Goal: Communication & Community: Answer question/provide support

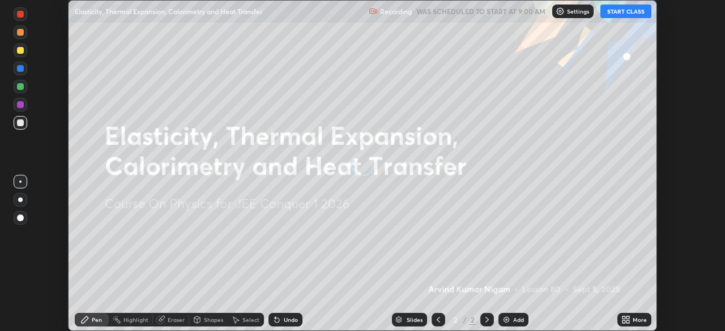
scroll to position [331, 725]
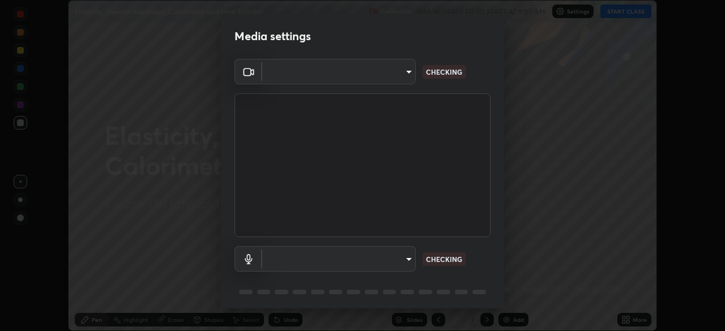
type input "ffb915138f5094fbba49c7dcbdc0b3377f3315ea980a35094b33733fc21d282d"
click at [286, 262] on body "Erase all Elasticity, Thermal Expansion, Calorimetry and Heat Transfer Recordin…" at bounding box center [362, 165] width 725 height 331
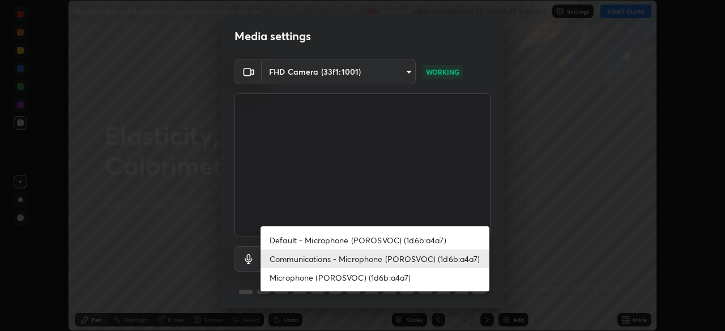
click at [288, 280] on li "Microphone (POROSVOC) (1d6b:a4a7)" at bounding box center [375, 278] width 229 height 19
type input "3fb3650eade0ec0a1bd0a7d1f87ca9eb5d548a38c0fe8b6180c3065924ba7fd6"
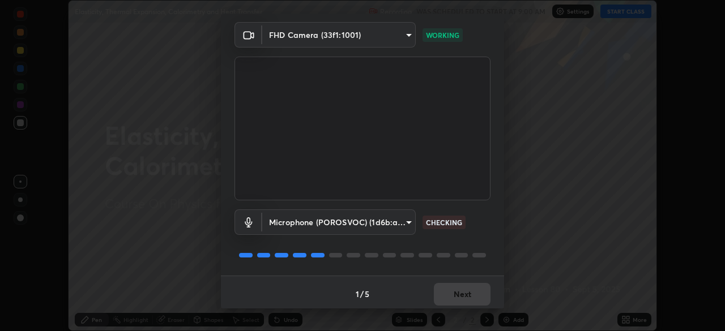
scroll to position [40, 0]
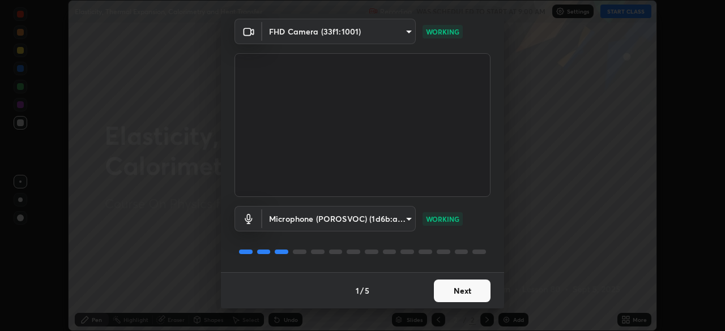
click at [451, 291] on button "Next" at bounding box center [462, 291] width 57 height 23
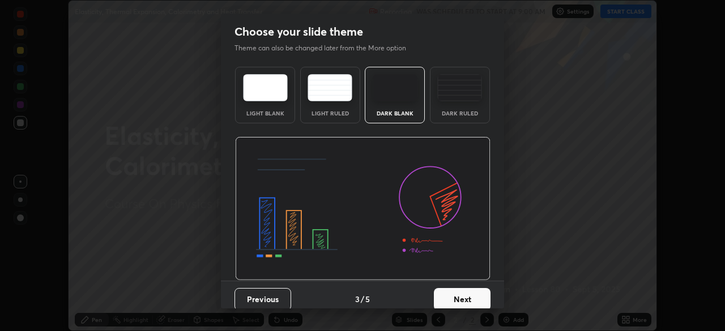
click at [450, 294] on button "Next" at bounding box center [462, 299] width 57 height 23
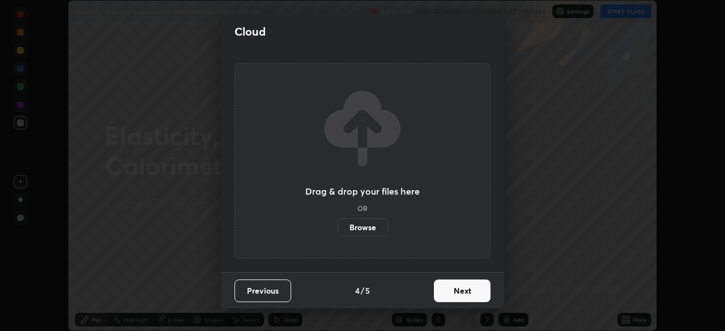
click at [452, 292] on button "Next" at bounding box center [462, 291] width 57 height 23
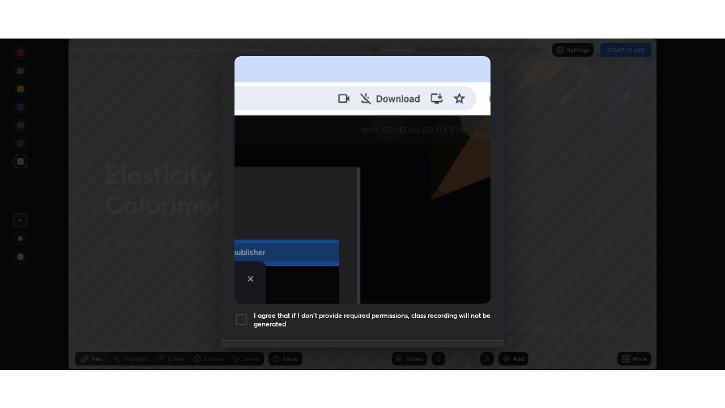
scroll to position [271, 0]
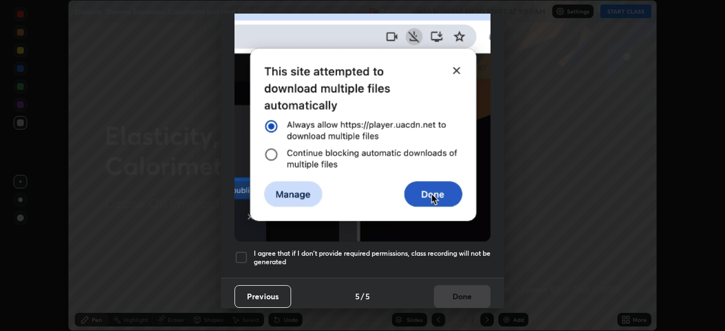
click at [236, 251] on div at bounding box center [242, 258] width 14 height 14
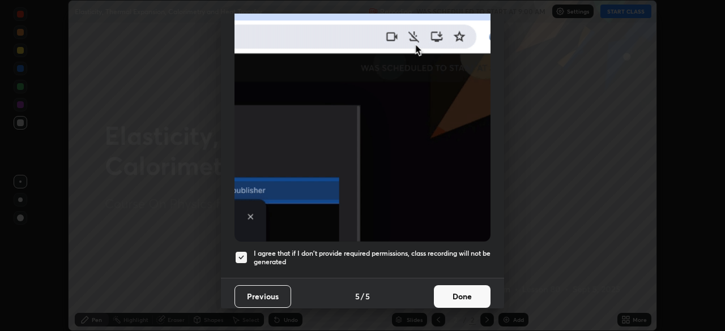
click at [446, 299] on button "Done" at bounding box center [462, 297] width 57 height 23
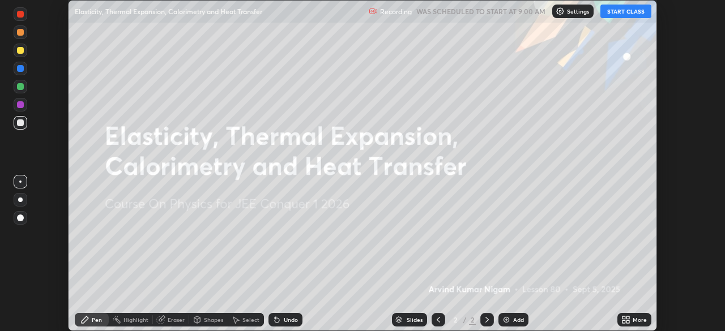
click at [618, 14] on button "START CLASS" at bounding box center [626, 12] width 51 height 14
click at [624, 322] on icon at bounding box center [624, 322] width 3 height 3
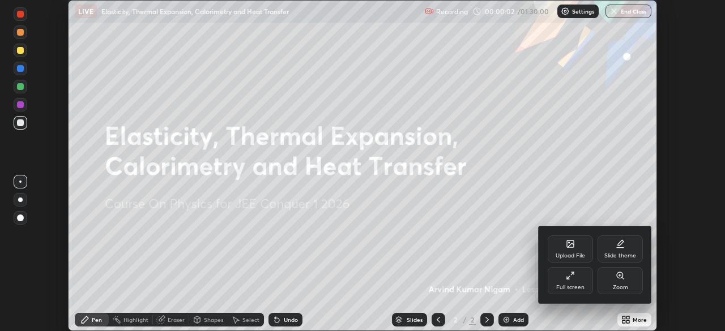
click at [580, 285] on div "Full screen" at bounding box center [570, 288] width 28 height 6
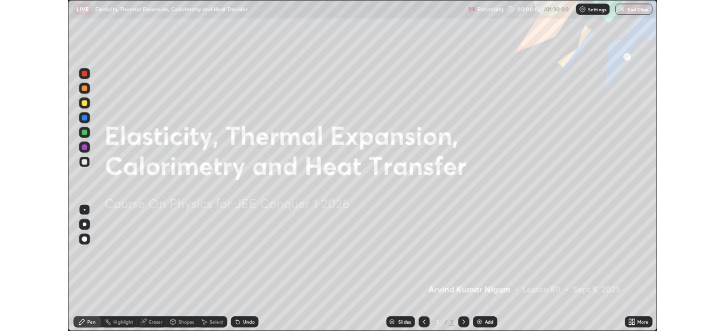
scroll to position [408, 725]
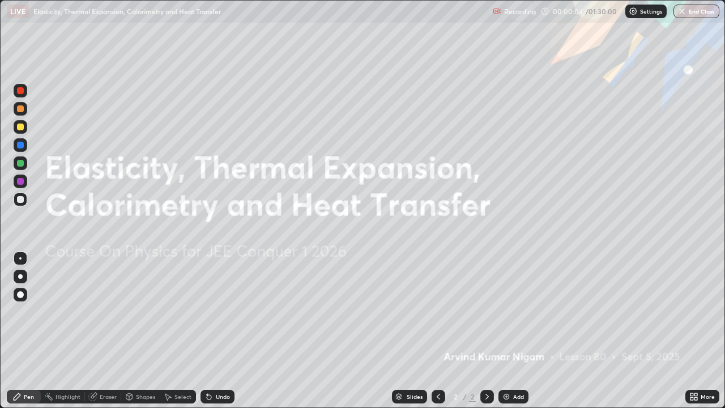
click at [511, 331] on div "Add" at bounding box center [514, 397] width 30 height 14
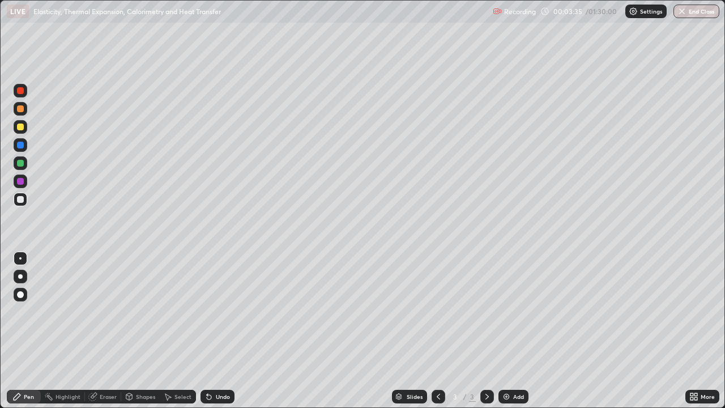
click at [139, 331] on div "Shapes" at bounding box center [145, 397] width 19 height 6
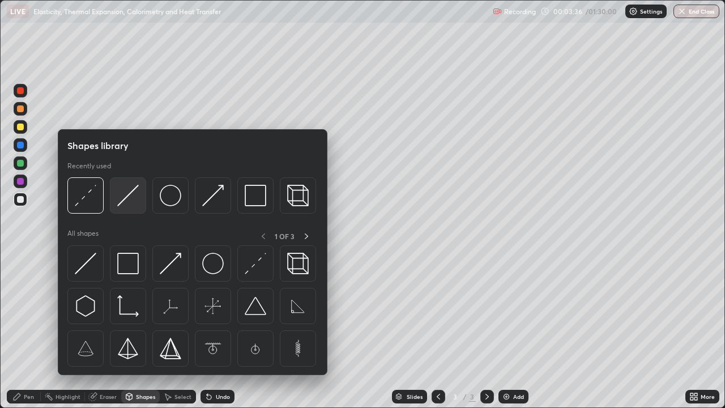
click at [125, 202] on img at bounding box center [128, 196] width 22 height 22
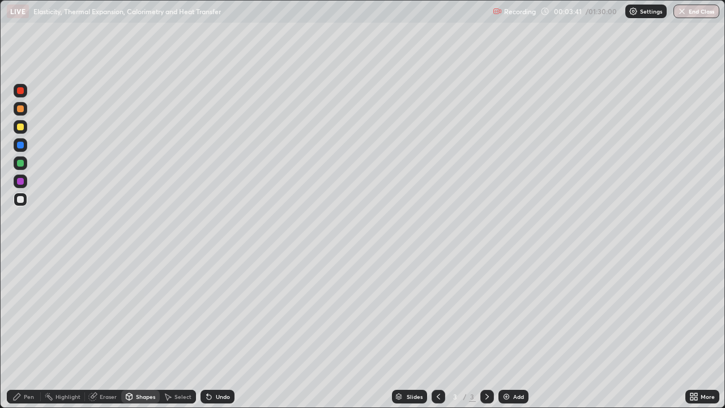
click at [29, 331] on div "Pen" at bounding box center [29, 397] width 10 height 6
click at [220, 331] on div "Undo" at bounding box center [223, 397] width 14 height 6
click at [219, 331] on div "Undo" at bounding box center [223, 397] width 14 height 6
click at [217, 331] on div "Undo" at bounding box center [223, 397] width 14 height 6
click at [140, 331] on div "Shapes" at bounding box center [145, 397] width 19 height 6
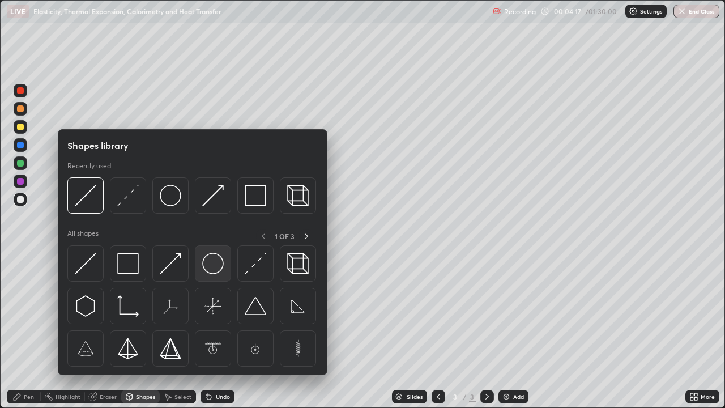
click at [206, 259] on img at bounding box center [213, 264] width 22 height 22
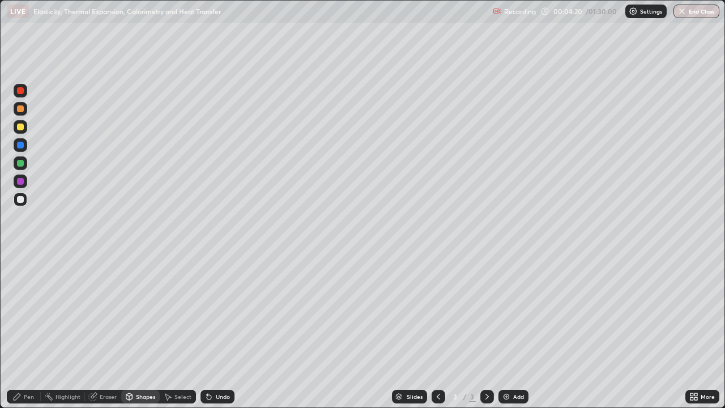
click at [29, 331] on div "Pen" at bounding box center [29, 397] width 10 height 6
click at [22, 127] on div at bounding box center [20, 127] width 7 height 7
click at [21, 144] on div at bounding box center [20, 145] width 7 height 7
click at [22, 127] on div at bounding box center [20, 127] width 7 height 7
click at [23, 144] on div at bounding box center [20, 145] width 7 height 7
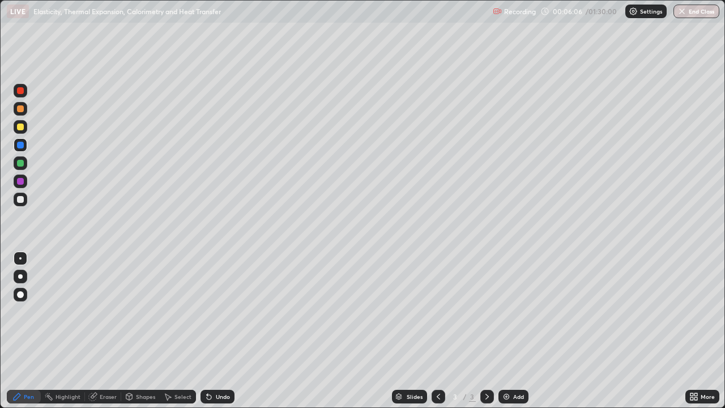
click at [21, 145] on div at bounding box center [20, 145] width 7 height 7
click at [224, 331] on div "Undo" at bounding box center [223, 397] width 14 height 6
click at [223, 331] on div "Undo" at bounding box center [223, 397] width 14 height 6
click at [108, 331] on div "Eraser" at bounding box center [108, 397] width 17 height 6
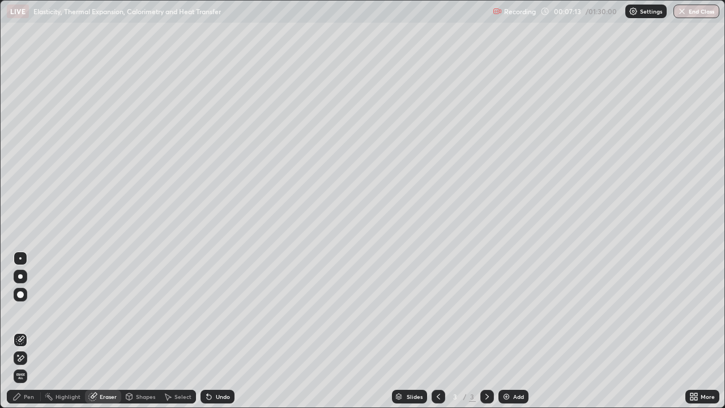
click at [27, 331] on div "Pen" at bounding box center [29, 397] width 10 height 6
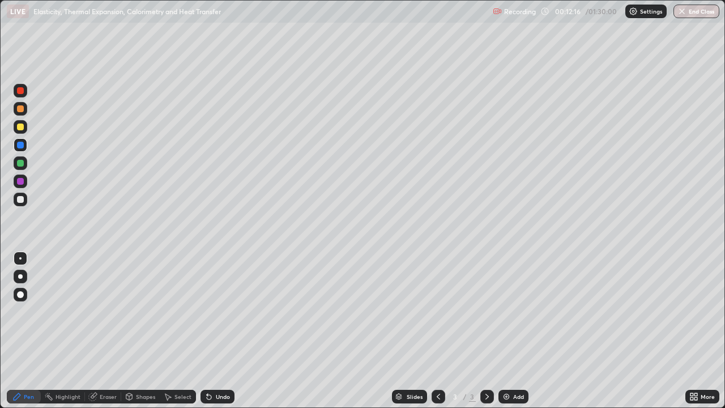
click at [222, 331] on div "Undo" at bounding box center [223, 397] width 14 height 6
click at [21, 131] on div at bounding box center [21, 127] width 14 height 14
click at [23, 146] on div at bounding box center [20, 145] width 7 height 7
click at [511, 331] on div "Add" at bounding box center [514, 397] width 30 height 14
click at [23, 199] on div at bounding box center [20, 199] width 7 height 7
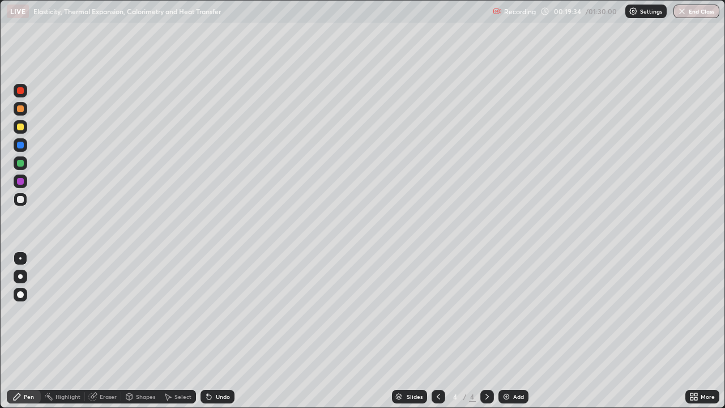
click at [220, 331] on div "Undo" at bounding box center [223, 397] width 14 height 6
click at [218, 331] on div "Undo" at bounding box center [223, 397] width 14 height 6
click at [139, 331] on div "Shapes" at bounding box center [145, 397] width 19 height 6
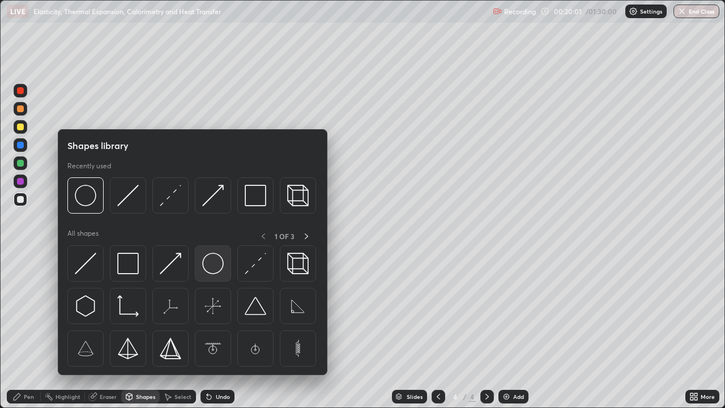
click at [211, 265] on img at bounding box center [213, 264] width 22 height 22
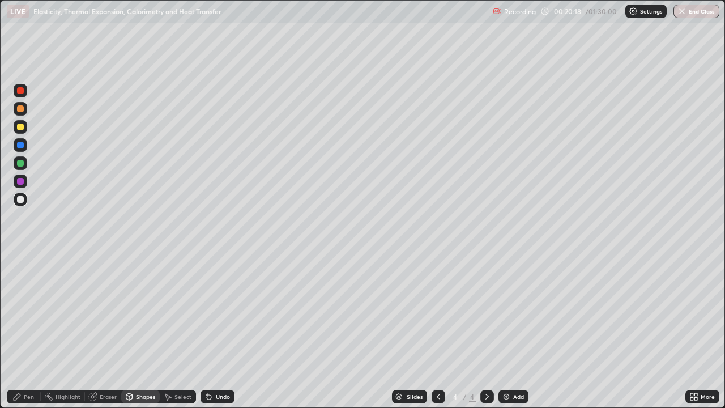
click at [214, 331] on div "Undo" at bounding box center [218, 397] width 34 height 14
click at [33, 331] on div "Pen" at bounding box center [29, 397] width 10 height 6
click at [108, 331] on div "Eraser" at bounding box center [108, 397] width 17 height 6
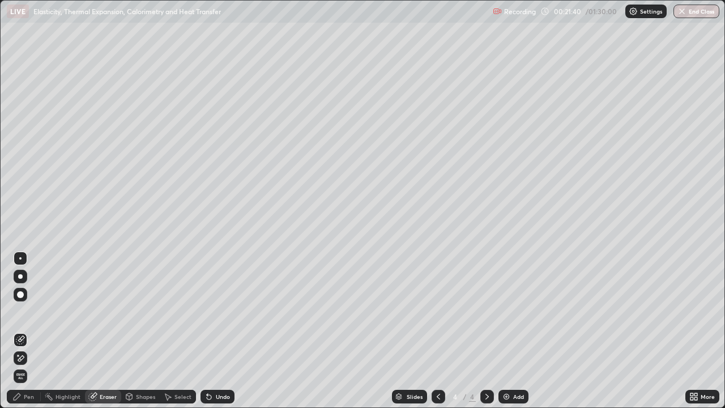
click at [39, 331] on div "Pen" at bounding box center [24, 397] width 34 height 14
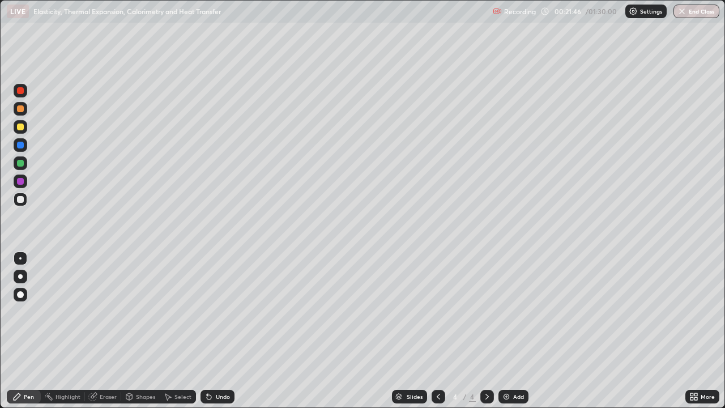
click at [139, 331] on div "Shapes" at bounding box center [145, 397] width 19 height 6
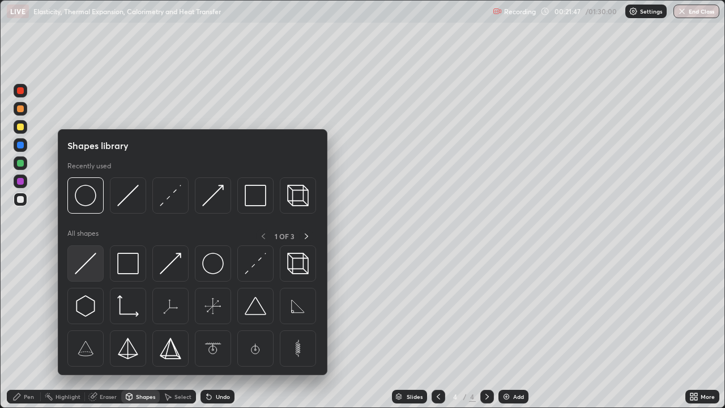
click at [86, 262] on img at bounding box center [86, 264] width 22 height 22
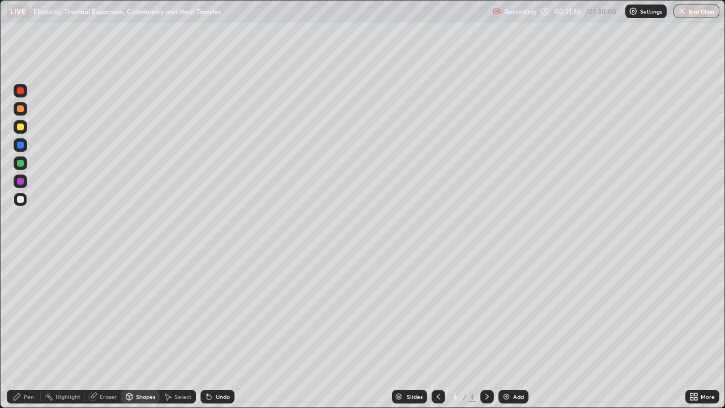
click at [216, 331] on div "Undo" at bounding box center [223, 397] width 14 height 6
click at [210, 331] on icon at bounding box center [209, 396] width 9 height 9
click at [216, 331] on div "Undo" at bounding box center [223, 397] width 14 height 6
click at [213, 331] on div "Undo" at bounding box center [218, 397] width 34 height 14
click at [20, 127] on div at bounding box center [20, 127] width 7 height 7
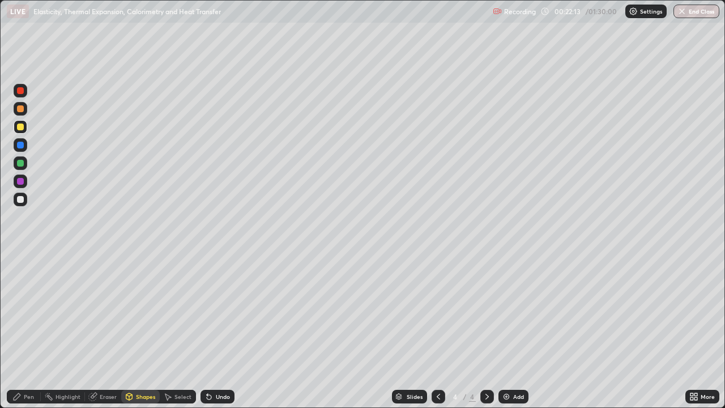
click at [139, 331] on div "Shapes" at bounding box center [145, 397] width 19 height 6
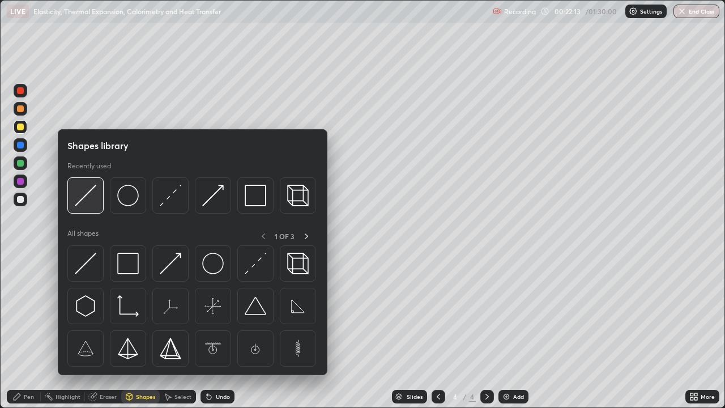
click at [81, 202] on img at bounding box center [86, 196] width 22 height 22
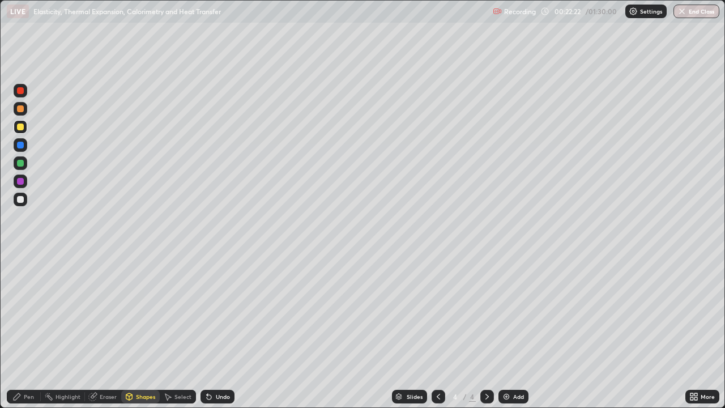
click at [96, 331] on icon at bounding box center [92, 396] width 9 height 9
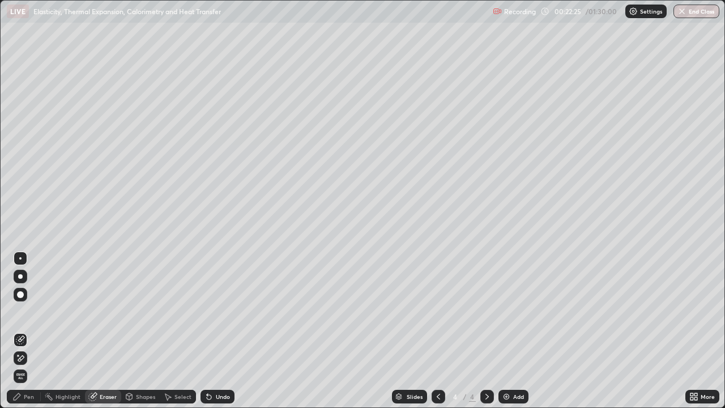
click at [27, 331] on div "Pen" at bounding box center [29, 397] width 10 height 6
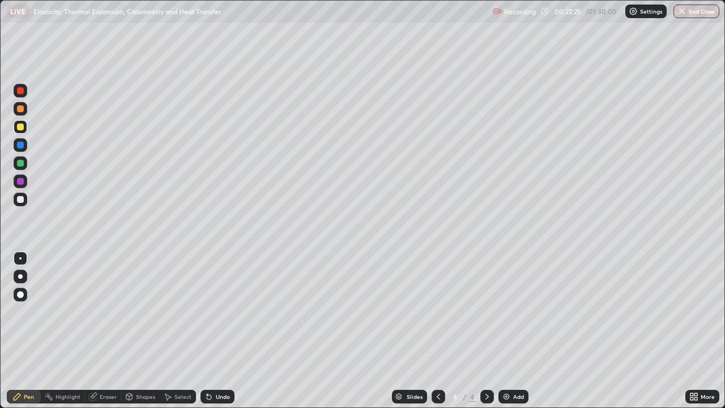
click at [23, 197] on div at bounding box center [20, 199] width 7 height 7
click at [136, 331] on div "Shapes" at bounding box center [145, 397] width 19 height 6
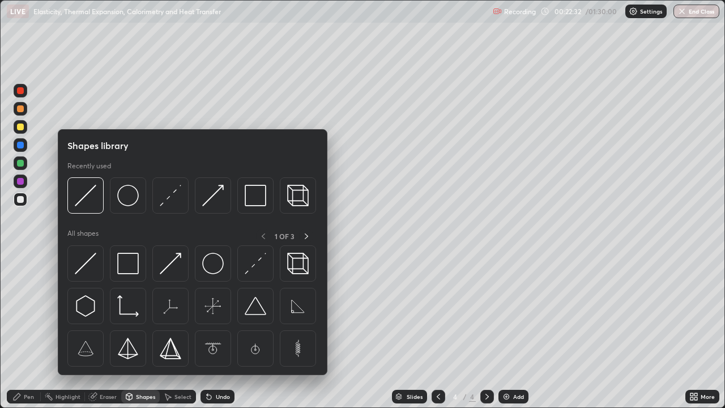
click at [23, 130] on div at bounding box center [21, 127] width 14 height 14
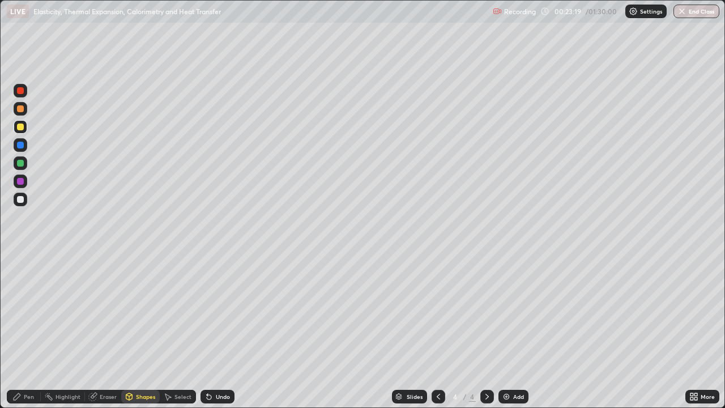
click at [29, 331] on div "Pen" at bounding box center [29, 397] width 10 height 6
click at [25, 198] on div at bounding box center [21, 200] width 14 height 14
click at [514, 331] on div "Add" at bounding box center [518, 397] width 11 height 6
click at [23, 165] on div at bounding box center [20, 163] width 7 height 7
click at [21, 199] on div at bounding box center [20, 199] width 7 height 7
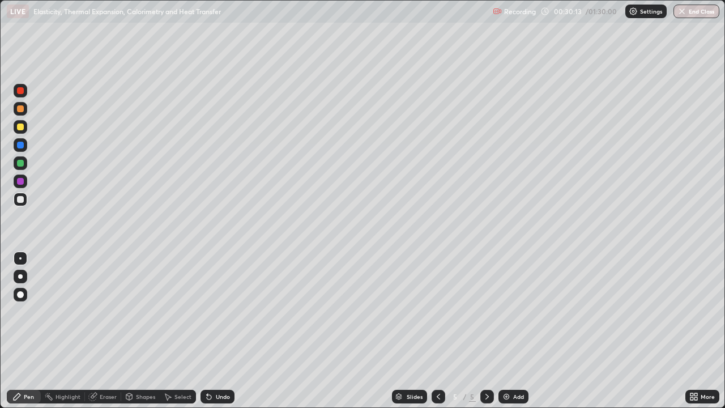
click at [21, 125] on div at bounding box center [20, 127] width 7 height 7
click at [21, 164] on div at bounding box center [20, 163] width 7 height 7
click at [504, 331] on img at bounding box center [506, 396] width 9 height 9
click at [22, 200] on div at bounding box center [20, 199] width 7 height 7
click at [220, 331] on div "Undo" at bounding box center [223, 397] width 14 height 6
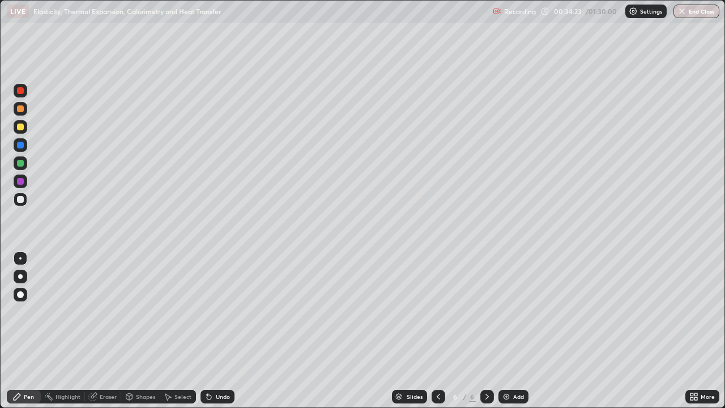
click at [22, 126] on div at bounding box center [20, 127] width 7 height 7
click at [216, 331] on div "Undo" at bounding box center [223, 397] width 14 height 6
click at [213, 331] on div "Undo" at bounding box center [218, 397] width 34 height 14
click at [22, 201] on div at bounding box center [20, 199] width 7 height 7
click at [20, 144] on div at bounding box center [20, 145] width 7 height 7
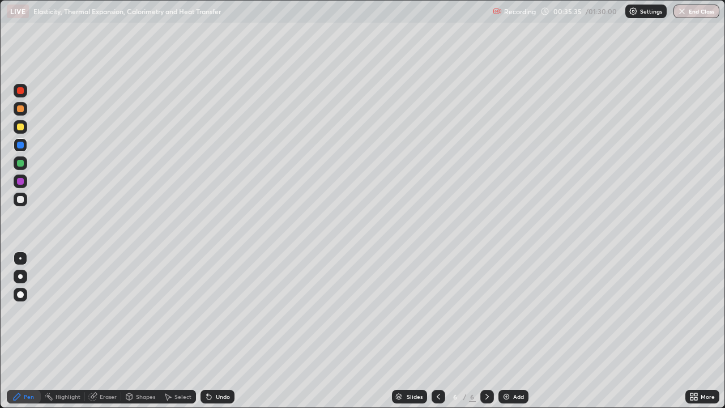
click at [21, 199] on div at bounding box center [20, 199] width 7 height 7
click at [23, 182] on div at bounding box center [20, 181] width 7 height 7
click at [19, 290] on div at bounding box center [21, 295] width 14 height 14
click at [141, 331] on div "Shapes" at bounding box center [145, 397] width 19 height 6
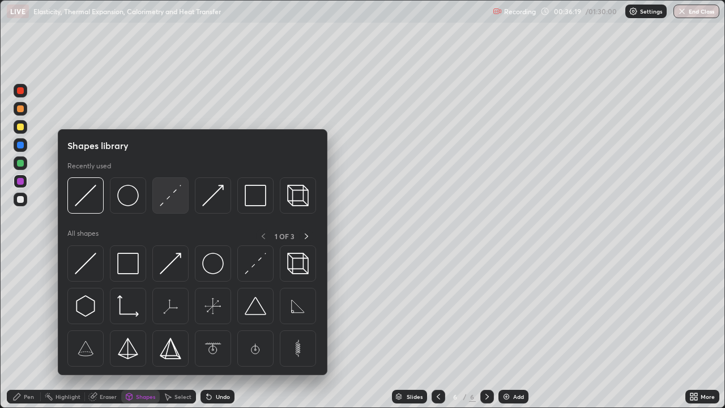
click at [159, 201] on div at bounding box center [170, 195] width 36 height 36
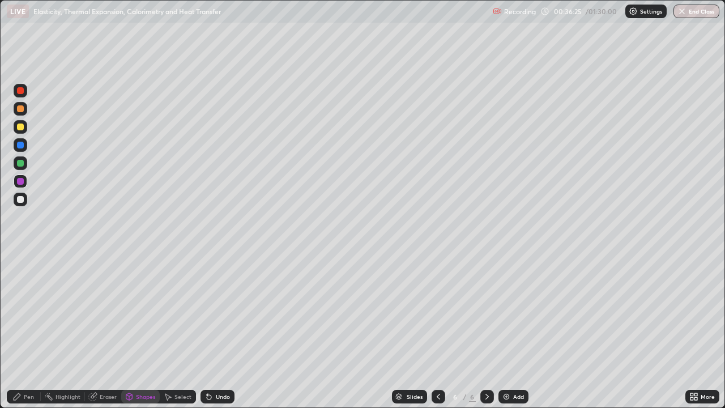
click at [32, 331] on div "Pen" at bounding box center [29, 397] width 10 height 6
click at [23, 199] on div at bounding box center [20, 199] width 7 height 7
click at [24, 260] on div at bounding box center [21, 259] width 14 height 14
click at [22, 144] on div at bounding box center [20, 145] width 7 height 7
click at [139, 331] on div "Shapes" at bounding box center [145, 397] width 19 height 6
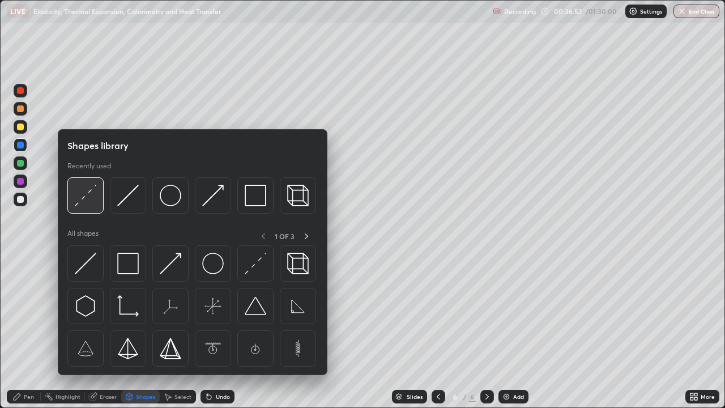
click at [96, 206] on img at bounding box center [86, 196] width 22 height 22
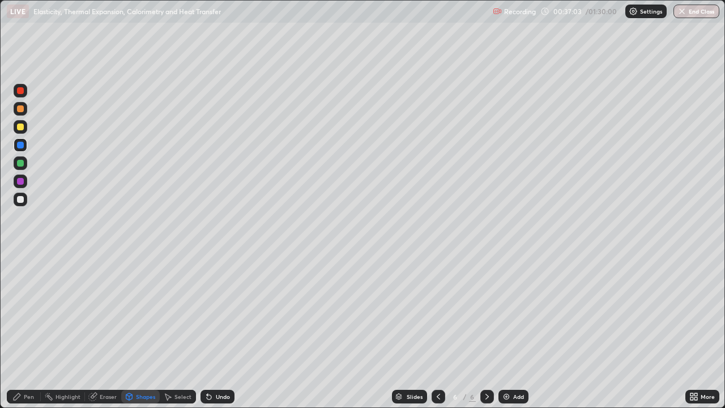
click at [133, 331] on icon at bounding box center [129, 396] width 9 height 9
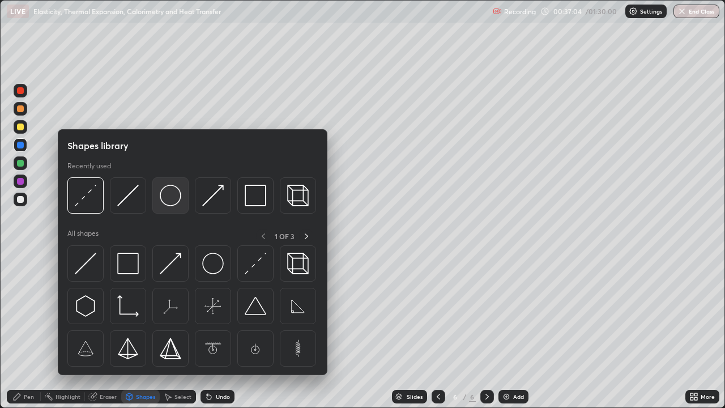
click at [169, 203] on img at bounding box center [171, 196] width 22 height 22
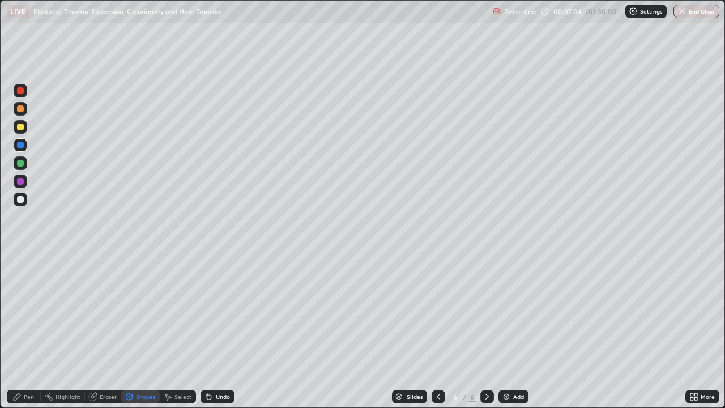
click at [21, 199] on div at bounding box center [20, 199] width 7 height 7
click at [32, 331] on div "Pen" at bounding box center [24, 397] width 34 height 14
click at [20, 131] on div at bounding box center [21, 127] width 14 height 14
click at [20, 205] on div at bounding box center [21, 200] width 14 height 14
click at [435, 331] on div at bounding box center [439, 396] width 14 height 23
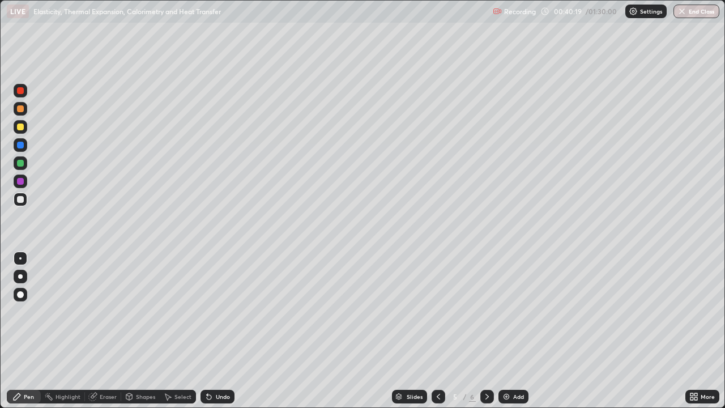
click at [435, 331] on div at bounding box center [439, 397] width 14 height 14
click at [432, 331] on div at bounding box center [439, 396] width 14 height 23
click at [444, 331] on div at bounding box center [439, 397] width 14 height 14
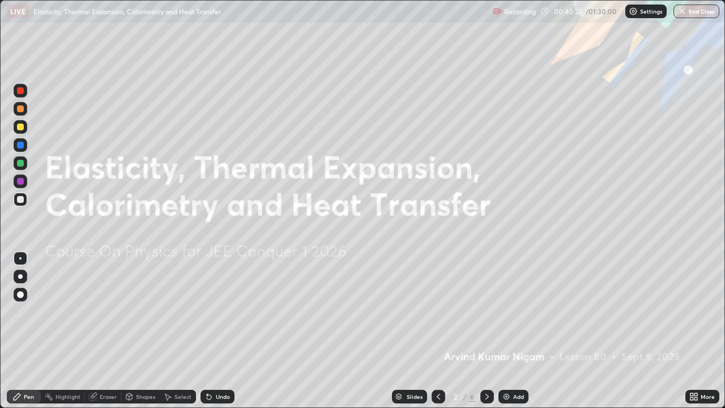
click at [486, 331] on icon at bounding box center [487, 396] width 9 height 9
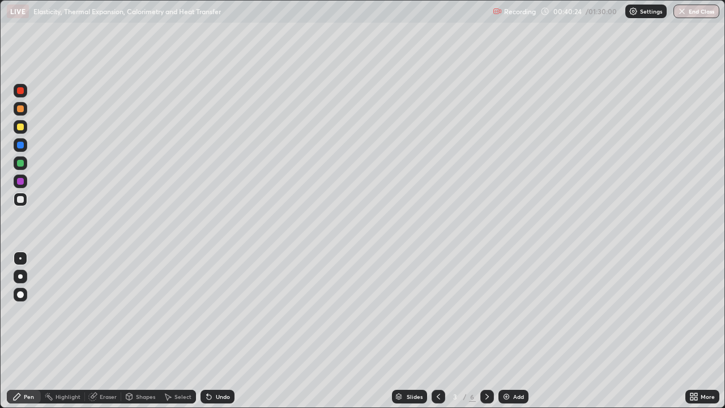
click at [179, 331] on div "Select" at bounding box center [183, 397] width 17 height 6
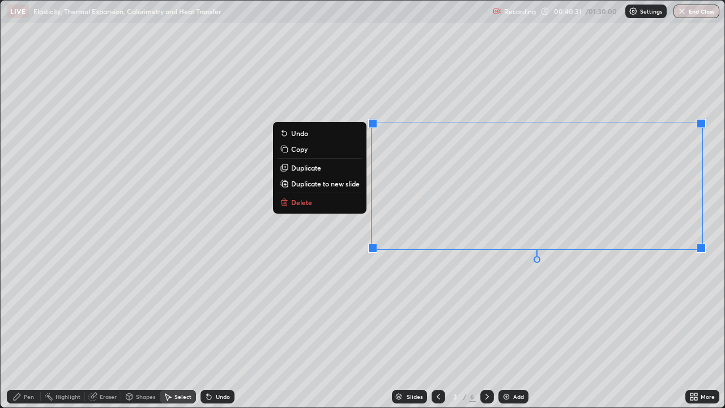
click at [317, 150] on button "Copy" at bounding box center [320, 149] width 84 height 14
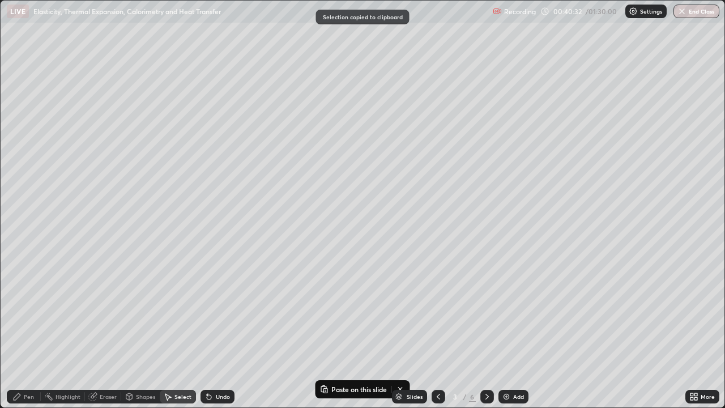
click at [486, 331] on icon at bounding box center [487, 396] width 9 height 9
click at [509, 331] on div "Add" at bounding box center [514, 397] width 30 height 14
click at [238, 191] on div "0 ° Undo Copy Paste here Duplicate Duplicate to new slide Delete" at bounding box center [363, 204] width 724 height 407
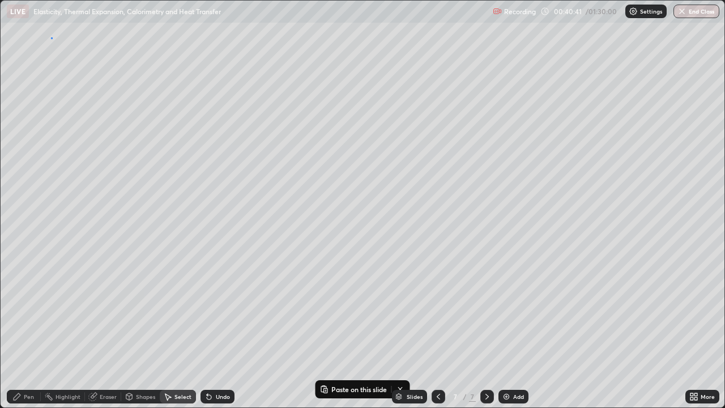
click at [51, 37] on div "0 ° Undo Copy Paste here Duplicate Duplicate to new slide Delete" at bounding box center [363, 204] width 724 height 407
click at [78, 71] on button "Paste here" at bounding box center [90, 74] width 49 height 14
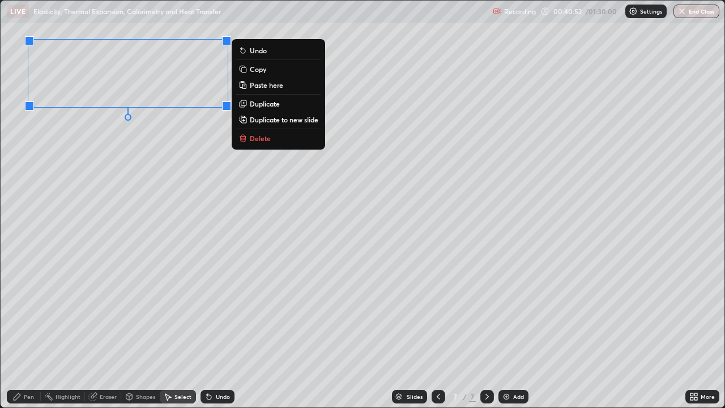
click at [64, 331] on div "0 ° Undo Copy Paste here Duplicate Duplicate to new slide Delete" at bounding box center [363, 204] width 724 height 407
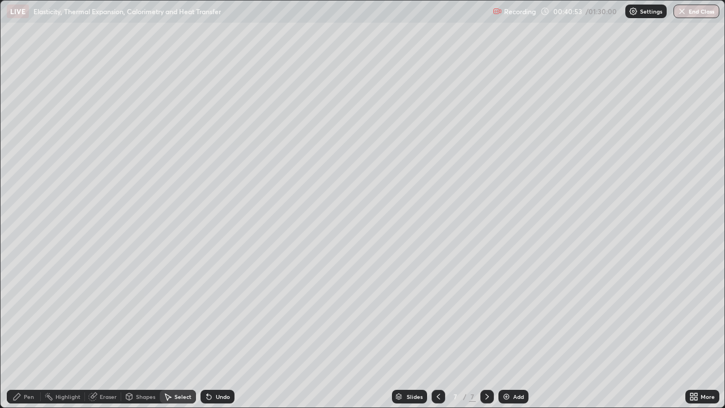
click at [101, 331] on div "Eraser" at bounding box center [103, 397] width 36 height 14
click at [694, 331] on icon at bounding box center [694, 396] width 9 height 9
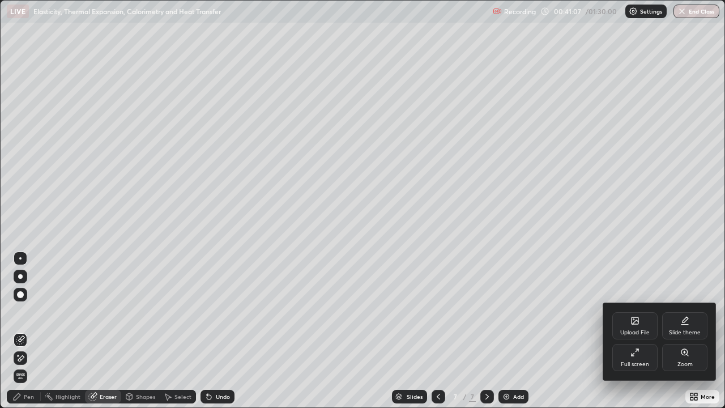
click at [637, 331] on div "Full screen" at bounding box center [634, 357] width 45 height 27
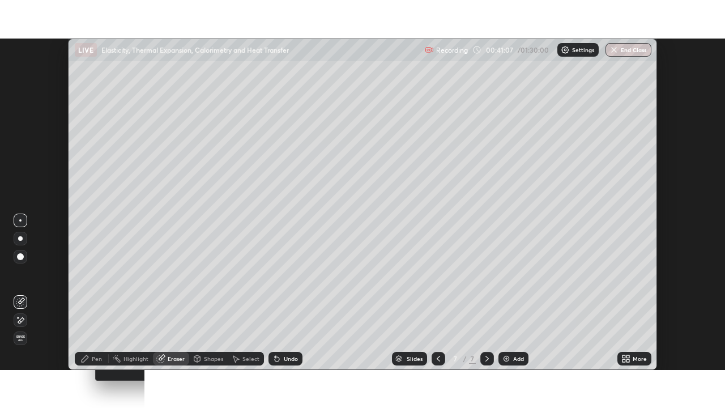
scroll to position [56329, 55935]
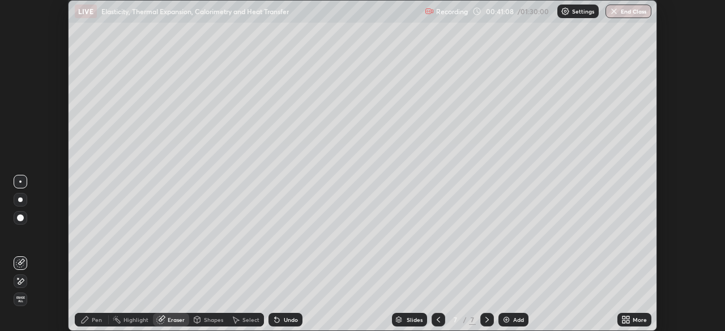
click at [624, 318] on icon at bounding box center [624, 318] width 3 height 3
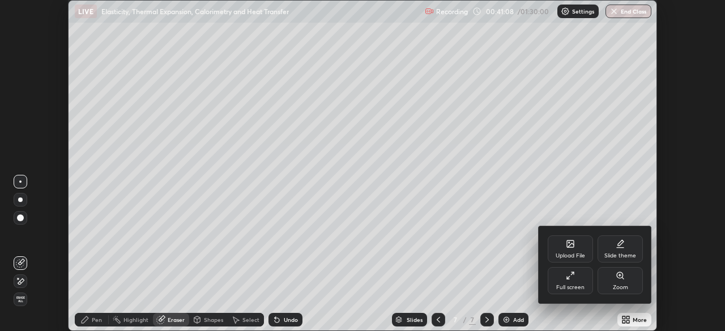
click at [571, 279] on icon at bounding box center [570, 275] width 9 height 9
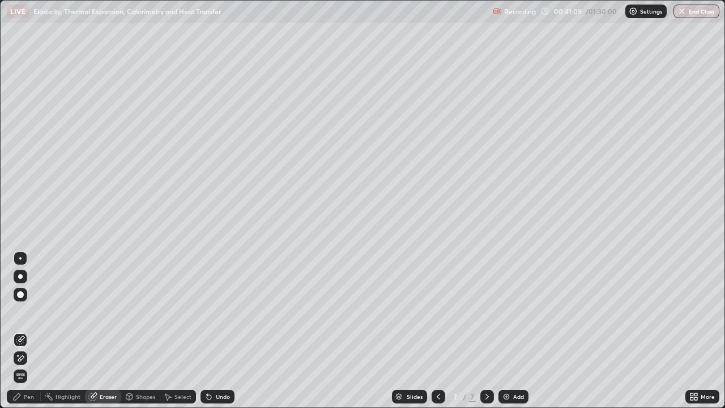
scroll to position [408, 725]
click at [142, 331] on div "Shapes" at bounding box center [145, 397] width 19 height 6
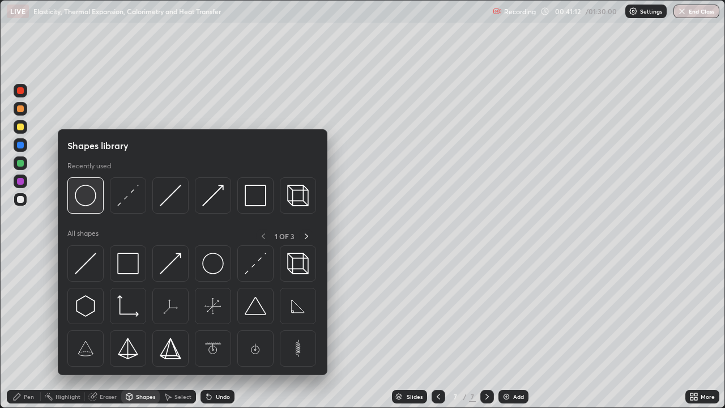
click at [87, 201] on img at bounding box center [86, 196] width 22 height 22
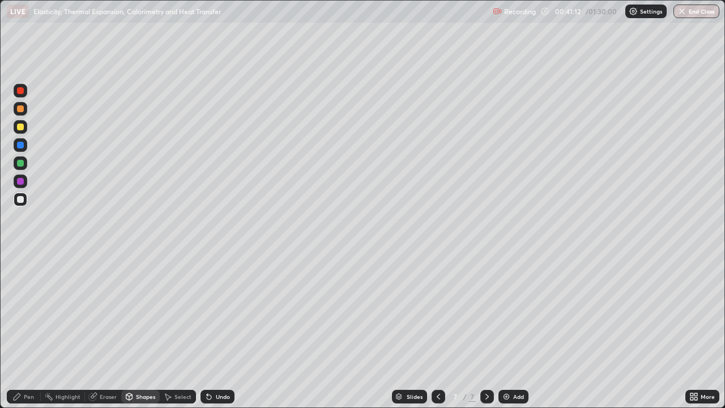
click at [23, 202] on div at bounding box center [21, 200] width 14 height 14
click at [25, 331] on div "Pen" at bounding box center [29, 397] width 10 height 6
click at [25, 295] on div at bounding box center [21, 295] width 14 height 14
click at [22, 182] on div at bounding box center [20, 181] width 7 height 7
click at [131, 331] on icon at bounding box center [129, 396] width 6 height 2
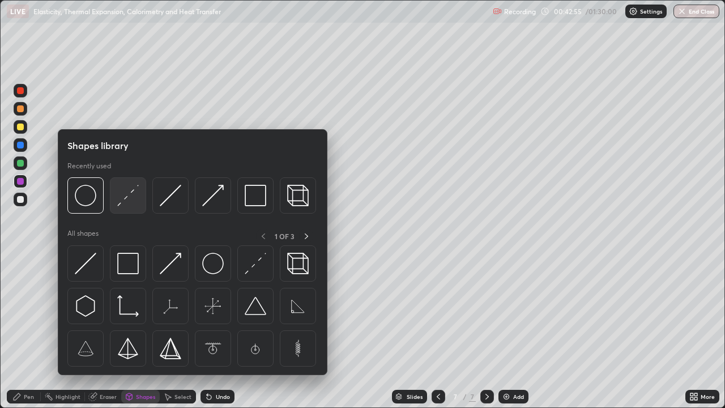
click at [112, 197] on div at bounding box center [128, 195] width 36 height 36
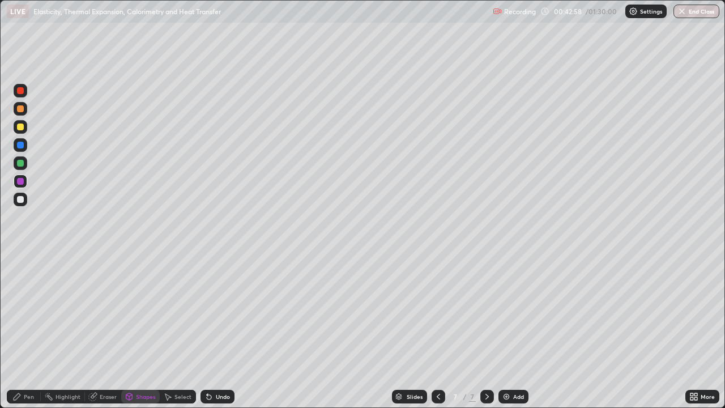
click at [33, 331] on div "Pen" at bounding box center [29, 397] width 10 height 6
click at [20, 258] on div at bounding box center [20, 258] width 2 height 2
click at [19, 202] on div at bounding box center [20, 199] width 7 height 7
click at [136, 331] on div "Shapes" at bounding box center [145, 397] width 19 height 6
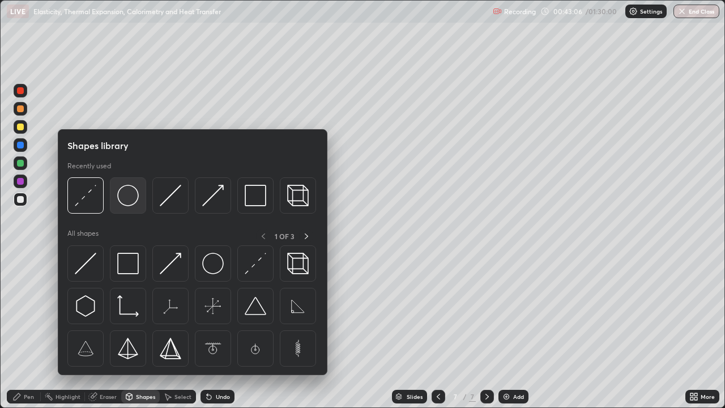
click at [125, 201] on img at bounding box center [128, 196] width 22 height 22
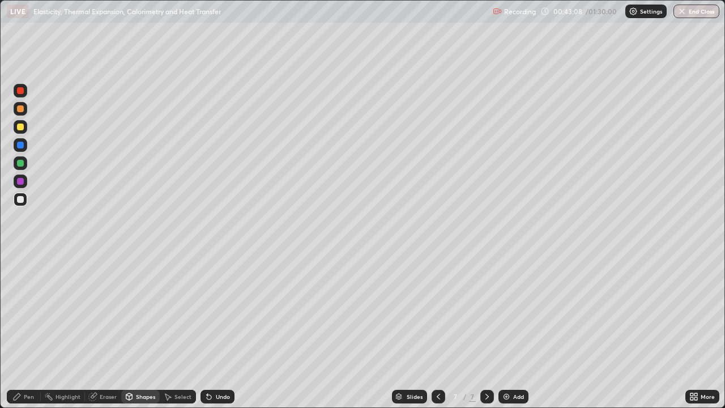
click at [216, 331] on div "Undo" at bounding box center [223, 397] width 14 height 6
click at [26, 331] on div "Pen" at bounding box center [24, 397] width 34 height 14
click at [20, 293] on div at bounding box center [20, 294] width 7 height 7
click at [25, 182] on div at bounding box center [21, 182] width 14 height 14
click at [141, 331] on div "Shapes" at bounding box center [145, 397] width 19 height 6
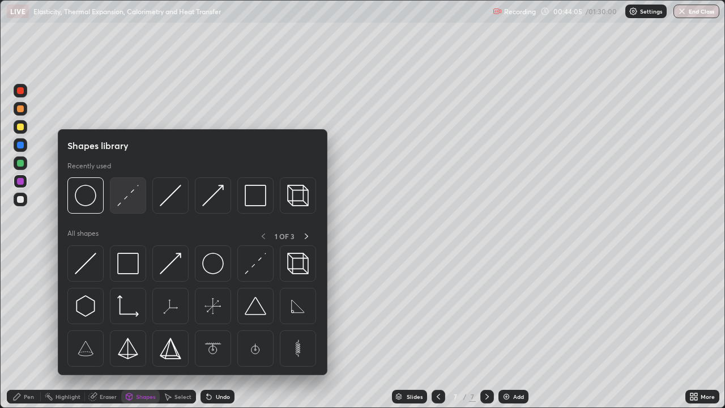
click at [114, 203] on div at bounding box center [128, 195] width 36 height 36
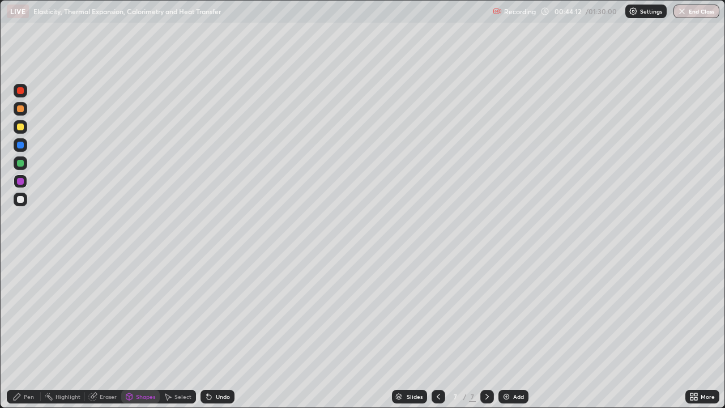
click at [24, 331] on div "Pen" at bounding box center [29, 397] width 10 height 6
click at [20, 258] on div at bounding box center [20, 258] width 2 height 2
click at [19, 201] on div at bounding box center [20, 199] width 7 height 7
click at [134, 331] on div "Shapes" at bounding box center [140, 397] width 39 height 14
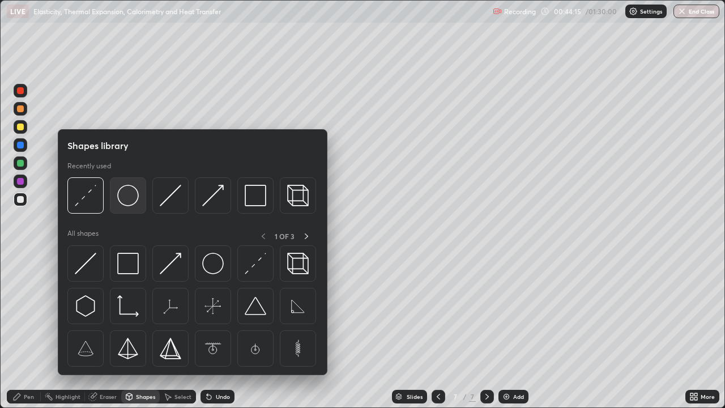
click at [122, 201] on img at bounding box center [128, 196] width 22 height 22
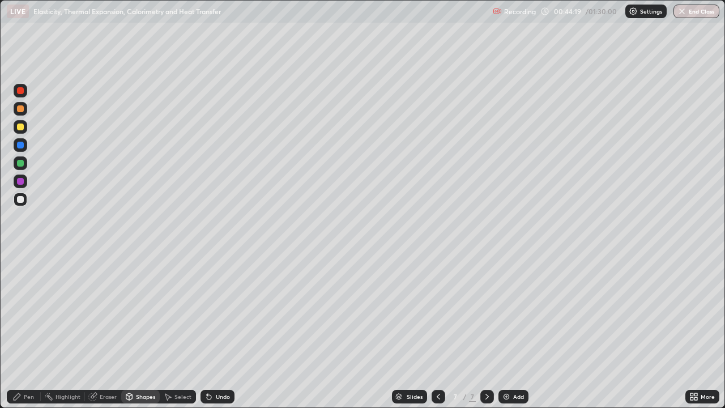
click at [29, 331] on div "Pen" at bounding box center [29, 397] width 10 height 6
click at [437, 331] on icon at bounding box center [438, 396] width 9 height 9
click at [436, 331] on icon at bounding box center [438, 396] width 9 height 9
click at [485, 331] on icon at bounding box center [487, 396] width 9 height 9
click at [486, 331] on div at bounding box center [487, 397] width 14 height 14
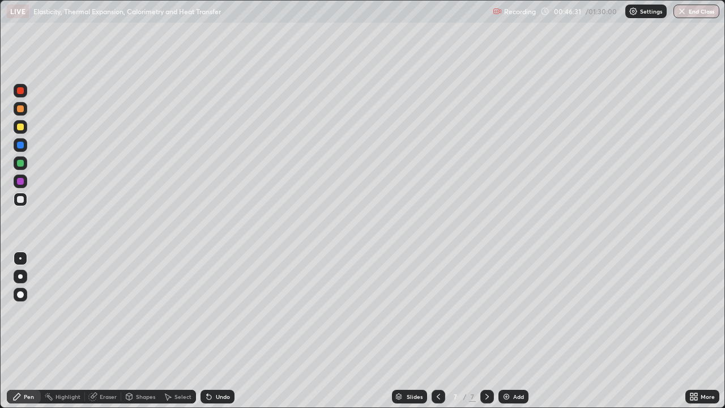
click at [20, 181] on div at bounding box center [20, 181] width 7 height 7
click at [141, 331] on div "Shapes" at bounding box center [145, 397] width 19 height 6
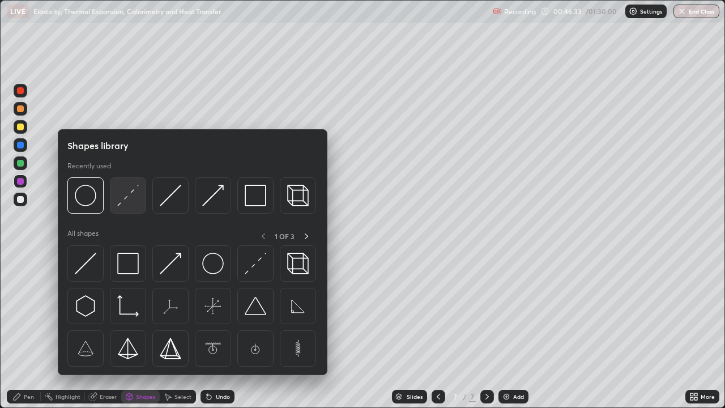
click at [115, 205] on div at bounding box center [128, 195] width 36 height 36
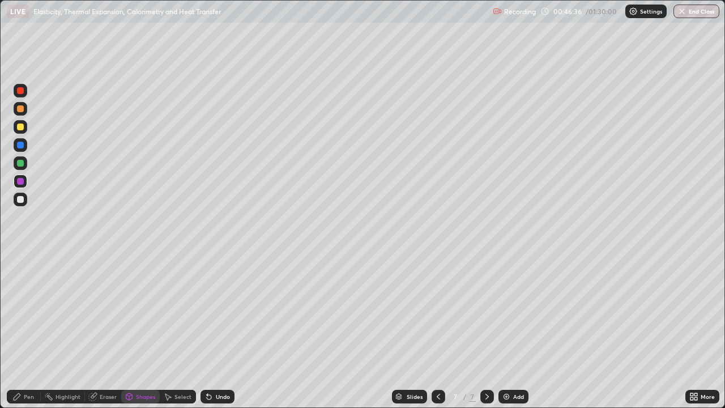
click at [218, 331] on div "Undo" at bounding box center [223, 397] width 14 height 6
click at [36, 331] on div "Pen" at bounding box center [24, 397] width 34 height 14
click at [21, 295] on div at bounding box center [20, 294] width 7 height 7
click at [138, 331] on div "Shapes" at bounding box center [145, 397] width 19 height 6
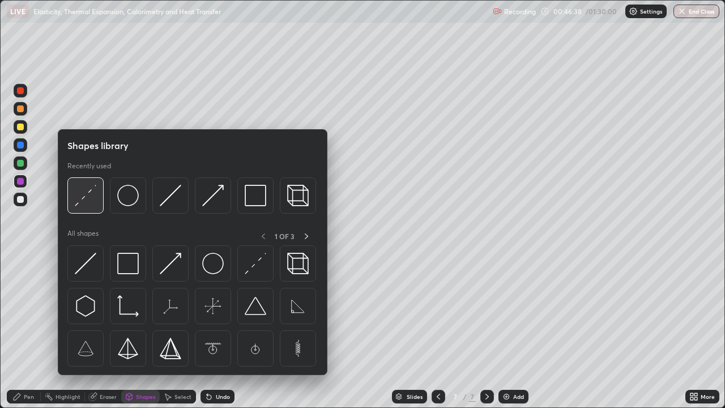
click at [76, 202] on img at bounding box center [86, 196] width 22 height 22
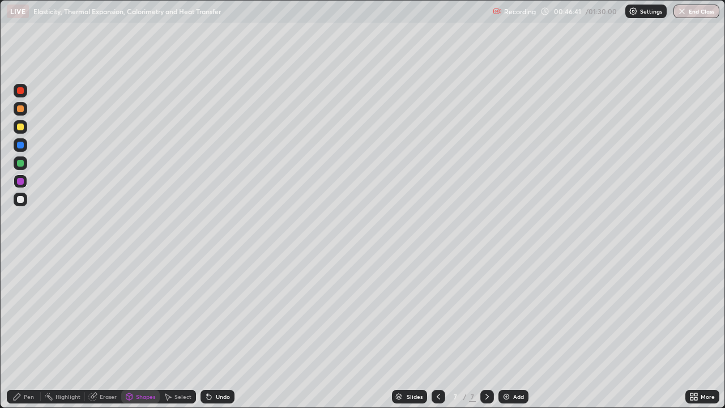
click at [31, 331] on div "Pen" at bounding box center [29, 397] width 10 height 6
click at [20, 258] on div at bounding box center [20, 258] width 2 height 2
click at [23, 199] on div at bounding box center [20, 199] width 7 height 7
click at [143, 331] on div "Shapes" at bounding box center [145, 397] width 19 height 6
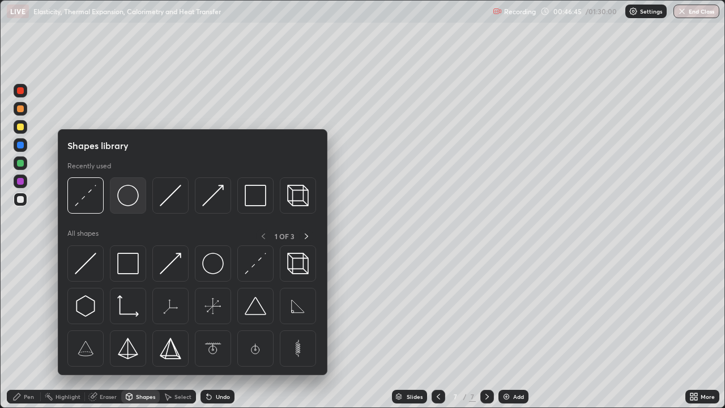
click at [128, 201] on img at bounding box center [128, 196] width 22 height 22
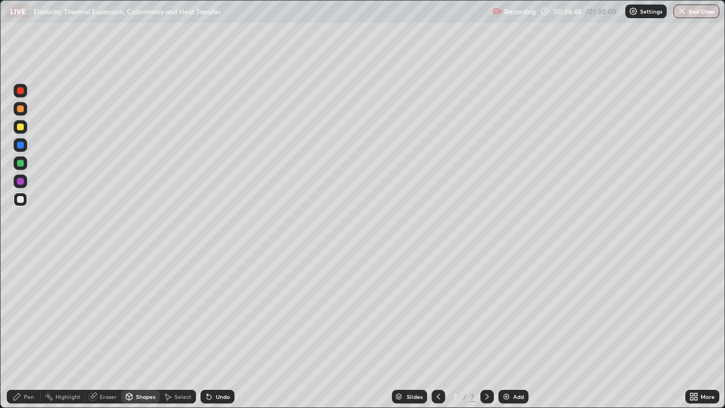
click at [32, 331] on div "Pen" at bounding box center [29, 397] width 10 height 6
click at [20, 291] on div at bounding box center [21, 295] width 14 height 14
click at [21, 181] on div at bounding box center [20, 181] width 7 height 7
click at [144, 331] on div "Shapes" at bounding box center [145, 397] width 19 height 6
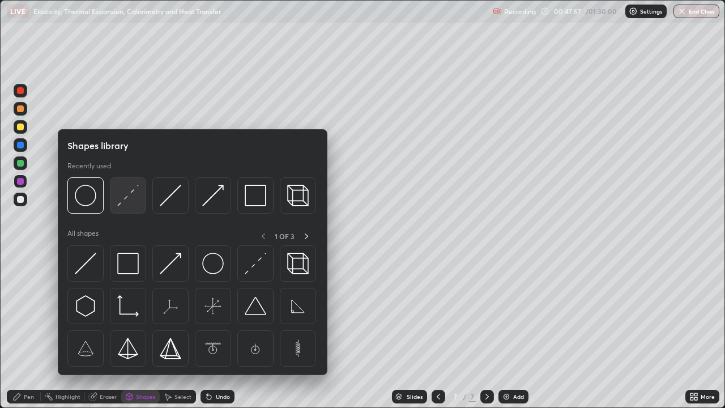
click at [121, 204] on img at bounding box center [128, 196] width 22 height 22
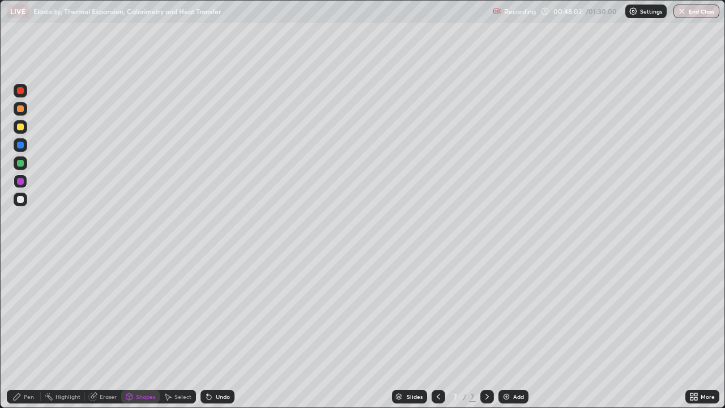
click at [35, 331] on div "Pen" at bounding box center [24, 397] width 34 height 14
click at [24, 128] on div at bounding box center [21, 127] width 14 height 14
click at [20, 258] on div at bounding box center [20, 258] width 2 height 2
click at [510, 331] on div "Add" at bounding box center [514, 397] width 30 height 14
click at [20, 182] on div at bounding box center [20, 181] width 7 height 7
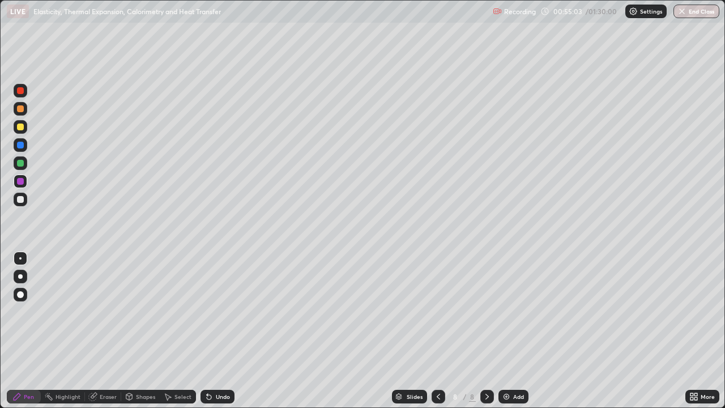
click at [21, 296] on div at bounding box center [20, 294] width 7 height 7
click at [143, 331] on div "Shapes" at bounding box center [140, 397] width 39 height 14
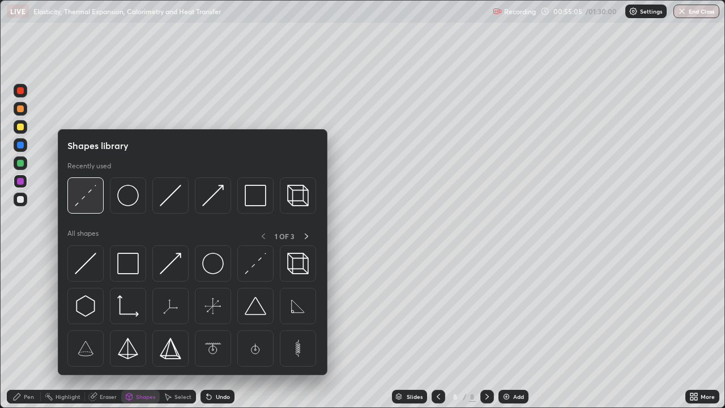
click at [90, 198] on img at bounding box center [86, 196] width 22 height 22
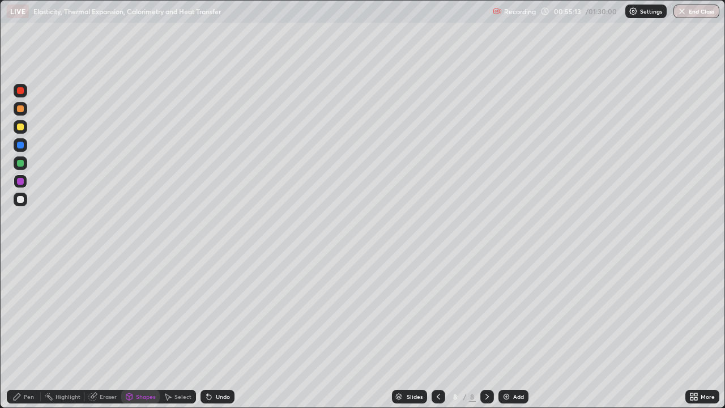
click at [221, 331] on div "Undo" at bounding box center [223, 397] width 14 height 6
click at [222, 331] on div "Undo" at bounding box center [223, 397] width 14 height 6
click at [35, 331] on div "Pen" at bounding box center [24, 397] width 34 height 14
click at [20, 258] on div at bounding box center [20, 258] width 2 height 2
click at [23, 201] on div at bounding box center [20, 199] width 7 height 7
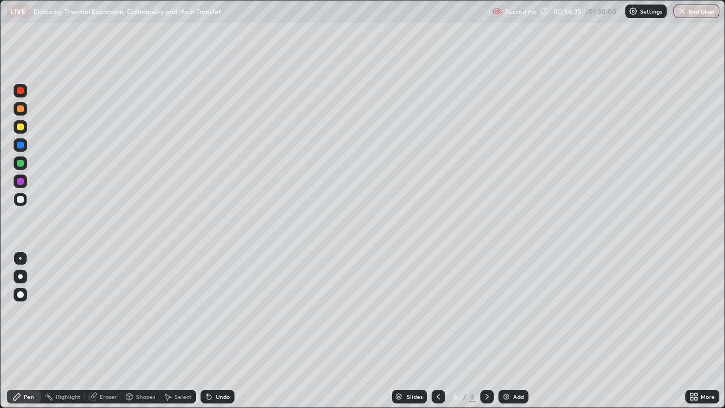
click at [100, 331] on div "Eraser" at bounding box center [108, 397] width 17 height 6
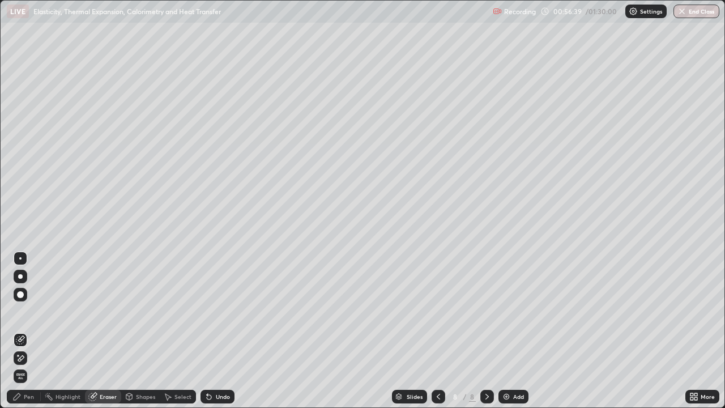
click at [29, 331] on div "Pen" at bounding box center [29, 397] width 10 height 6
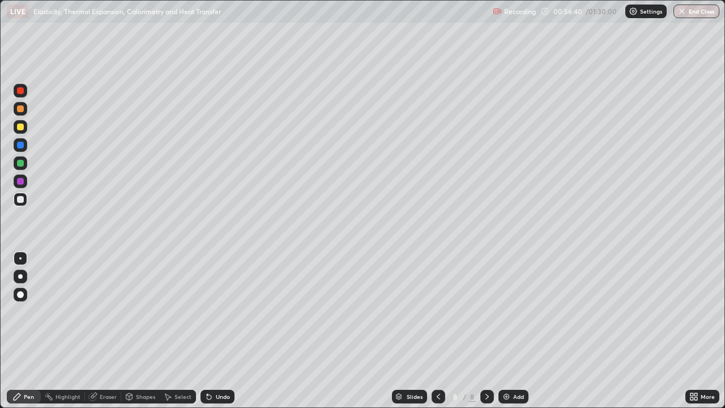
click at [24, 295] on div at bounding box center [21, 295] width 14 height 14
click at [24, 180] on div at bounding box center [21, 182] width 14 height 14
click at [139, 331] on div "Shapes" at bounding box center [145, 397] width 19 height 6
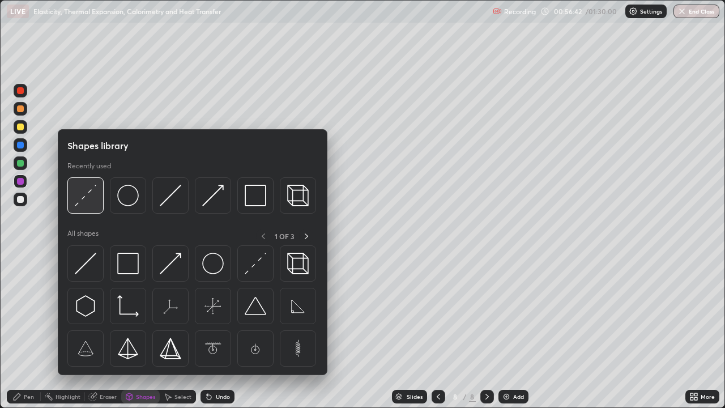
click at [86, 201] on img at bounding box center [86, 196] width 22 height 22
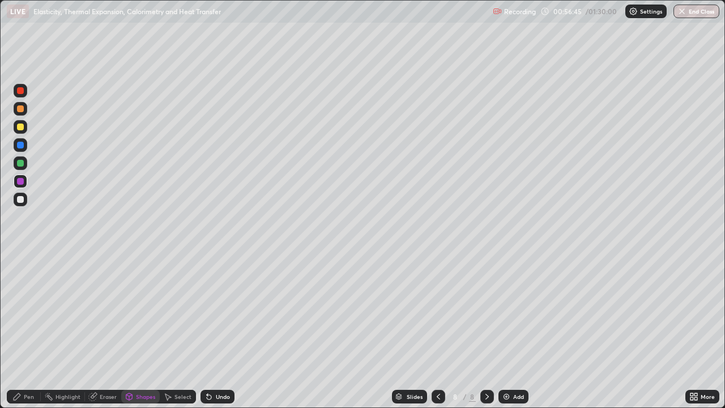
click at [33, 331] on div "Pen" at bounding box center [29, 397] width 10 height 6
click at [20, 258] on div at bounding box center [20, 258] width 2 height 2
click at [23, 201] on div at bounding box center [20, 199] width 7 height 7
click at [225, 331] on div "Undo" at bounding box center [218, 397] width 34 height 14
click at [109, 331] on div "Eraser" at bounding box center [108, 397] width 17 height 6
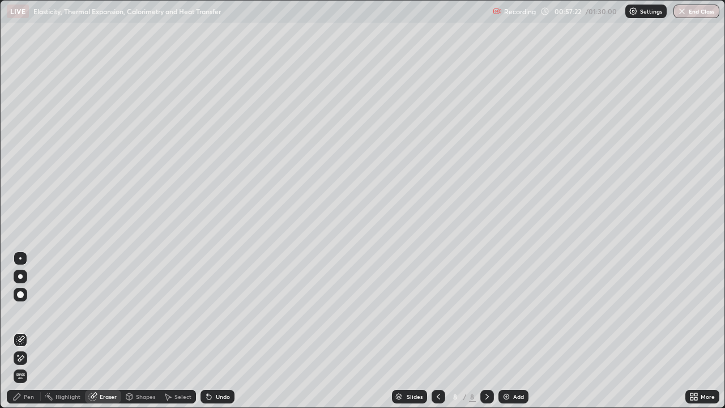
click at [35, 331] on div "Pen" at bounding box center [24, 397] width 34 height 14
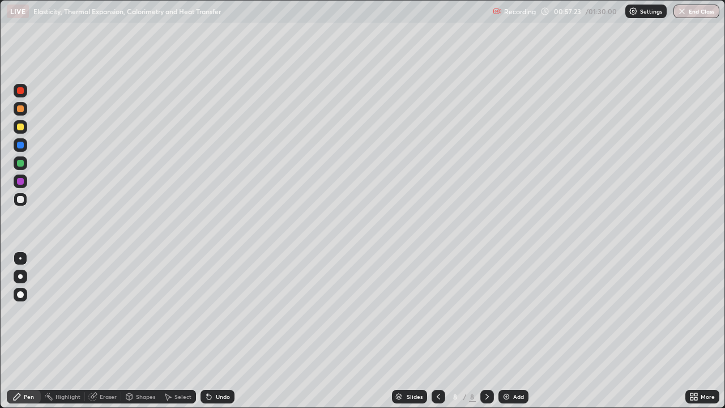
click at [24, 290] on div at bounding box center [21, 295] width 14 height 14
click at [22, 181] on div at bounding box center [20, 181] width 7 height 7
click at [147, 331] on div "Shapes" at bounding box center [145, 397] width 19 height 6
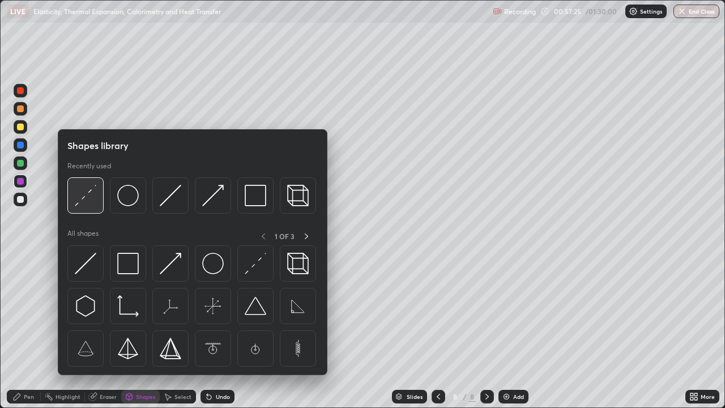
click at [86, 199] on img at bounding box center [86, 196] width 22 height 22
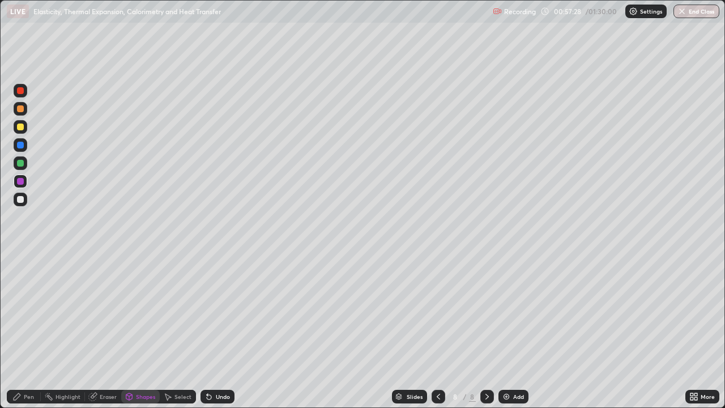
click at [219, 331] on div "Undo" at bounding box center [223, 397] width 14 height 6
click at [16, 331] on icon at bounding box center [17, 396] width 7 height 7
click at [22, 201] on div at bounding box center [20, 199] width 7 height 7
click at [25, 262] on div at bounding box center [21, 259] width 14 height 14
click at [216, 331] on div "Undo" at bounding box center [223, 397] width 14 height 6
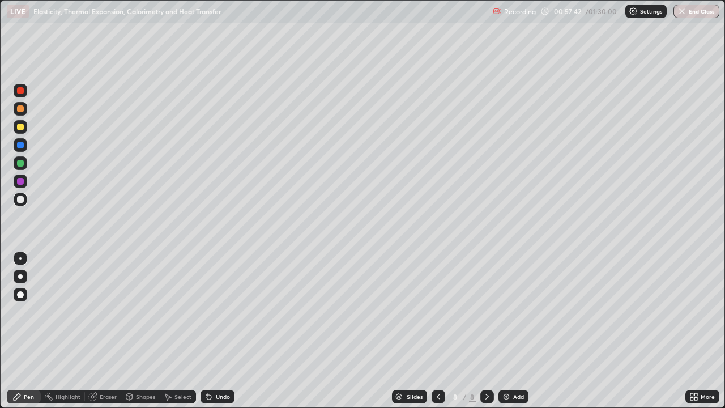
click at [216, 331] on div "Undo" at bounding box center [223, 397] width 14 height 6
click at [20, 127] on div at bounding box center [20, 127] width 7 height 7
click at [20, 200] on div at bounding box center [20, 199] width 7 height 7
click at [143, 331] on div "Shapes" at bounding box center [145, 397] width 19 height 6
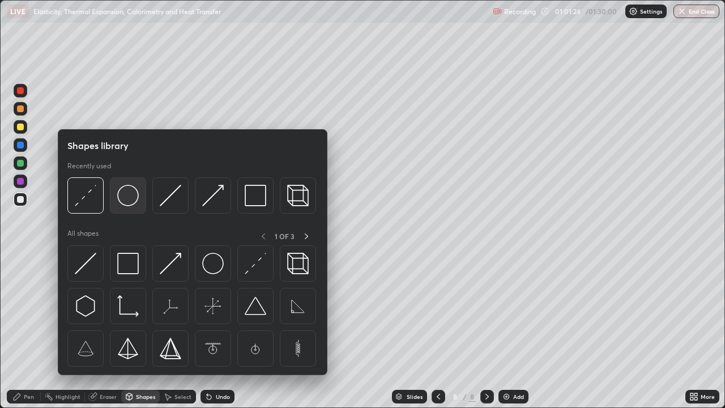
click at [127, 205] on img at bounding box center [128, 196] width 22 height 22
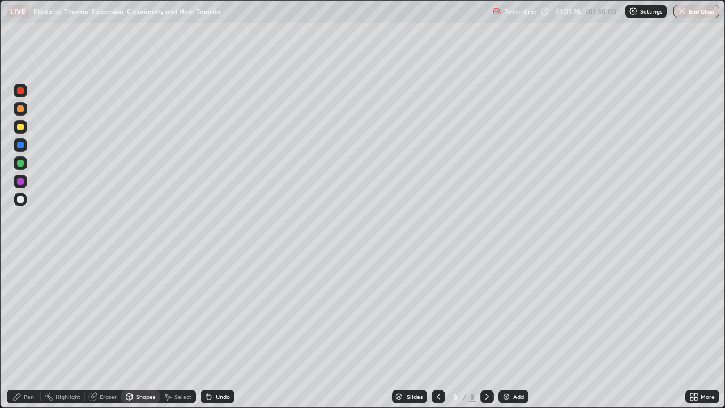
click at [29, 331] on div "Pen" at bounding box center [29, 397] width 10 height 6
click at [216, 331] on div "Undo" at bounding box center [223, 397] width 14 height 6
click at [210, 331] on icon at bounding box center [209, 396] width 9 height 9
click at [216, 331] on div "Undo" at bounding box center [223, 397] width 14 height 6
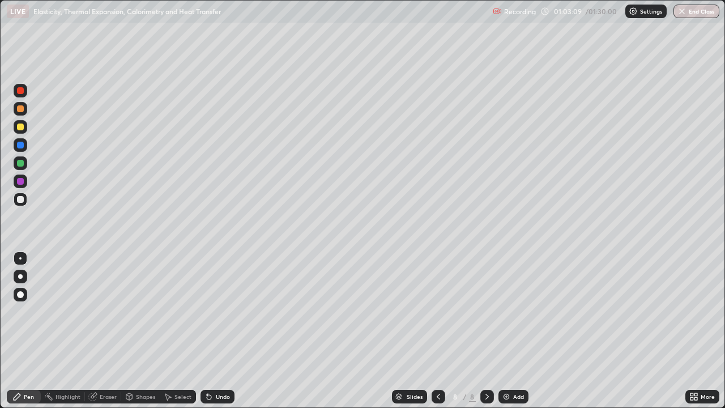
click at [216, 331] on div "Undo" at bounding box center [223, 397] width 14 height 6
click at [216, 331] on div "Undo" at bounding box center [218, 397] width 34 height 14
click at [435, 331] on icon at bounding box center [438, 396] width 9 height 9
click at [513, 331] on div "Add" at bounding box center [518, 397] width 11 height 6
click at [22, 129] on div at bounding box center [20, 127] width 7 height 7
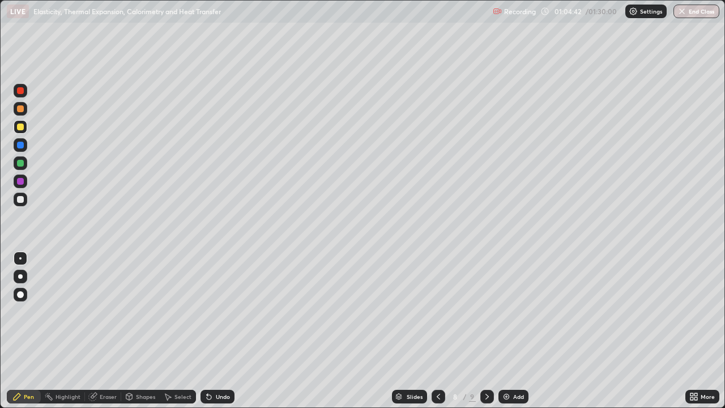
click at [219, 331] on div "Undo" at bounding box center [223, 397] width 14 height 6
click at [25, 203] on div at bounding box center [21, 200] width 14 height 14
click at [22, 275] on div at bounding box center [20, 276] width 5 height 5
click at [480, 331] on div at bounding box center [487, 397] width 14 height 14
click at [20, 258] on div at bounding box center [20, 258] width 2 height 2
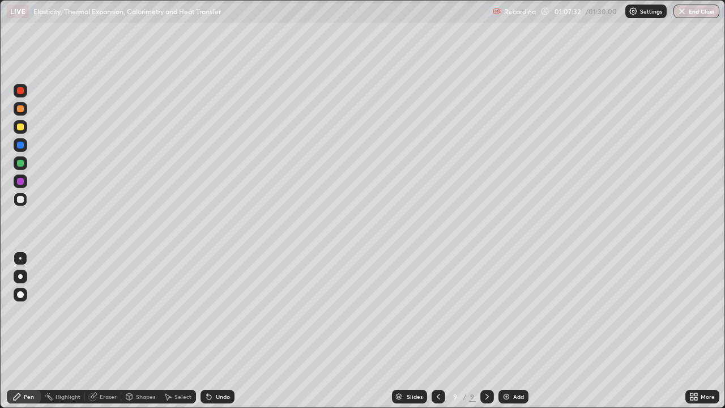
click at [22, 146] on div at bounding box center [20, 145] width 7 height 7
click at [22, 202] on div at bounding box center [20, 199] width 7 height 7
click at [211, 331] on icon at bounding box center [209, 396] width 9 height 9
click at [212, 331] on div "Undo" at bounding box center [218, 397] width 34 height 14
click at [212, 331] on icon at bounding box center [209, 396] width 9 height 9
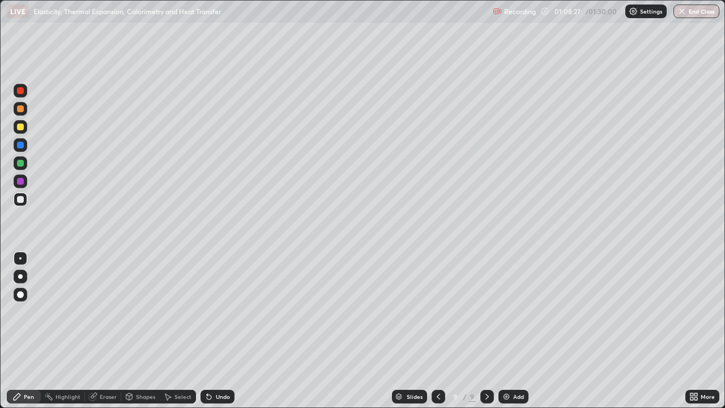
click at [101, 331] on div "Eraser" at bounding box center [103, 397] width 36 height 14
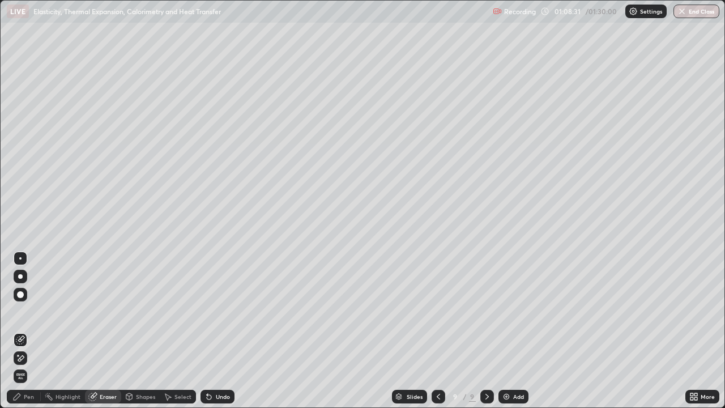
click at [30, 331] on div "Pen" at bounding box center [29, 397] width 10 height 6
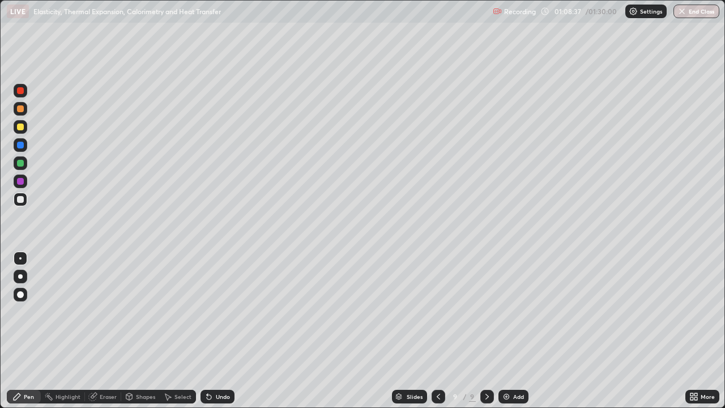
click at [216, 331] on div "Undo" at bounding box center [223, 397] width 14 height 6
click at [211, 331] on icon at bounding box center [209, 396] width 9 height 9
click at [213, 331] on div "Undo" at bounding box center [218, 397] width 34 height 14
click at [212, 331] on div "Undo" at bounding box center [218, 397] width 34 height 14
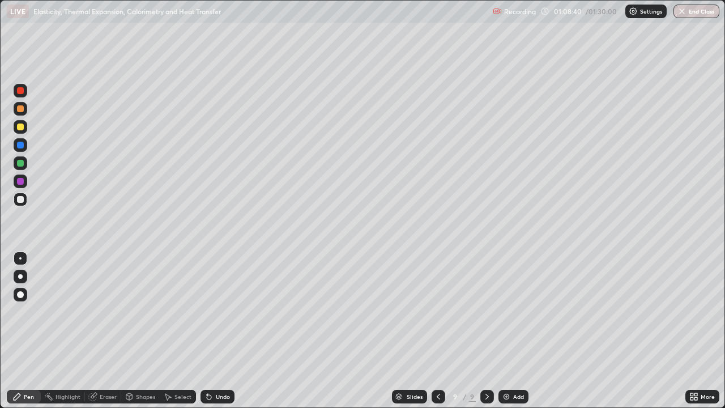
click at [215, 331] on div "Undo" at bounding box center [218, 397] width 34 height 14
click at [216, 331] on div "Undo" at bounding box center [223, 397] width 14 height 6
click at [213, 331] on div "Undo" at bounding box center [218, 397] width 34 height 14
click at [212, 331] on div "Undo" at bounding box center [218, 397] width 34 height 14
click at [211, 331] on icon at bounding box center [209, 396] width 9 height 9
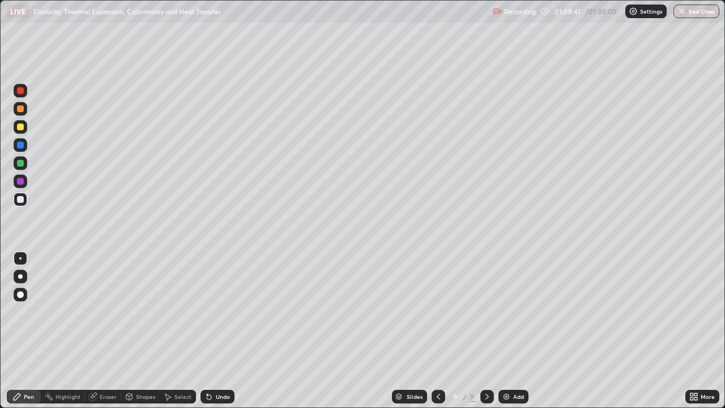
click at [207, 331] on icon at bounding box center [207, 394] width 1 height 1
click at [209, 331] on icon at bounding box center [209, 396] width 9 height 9
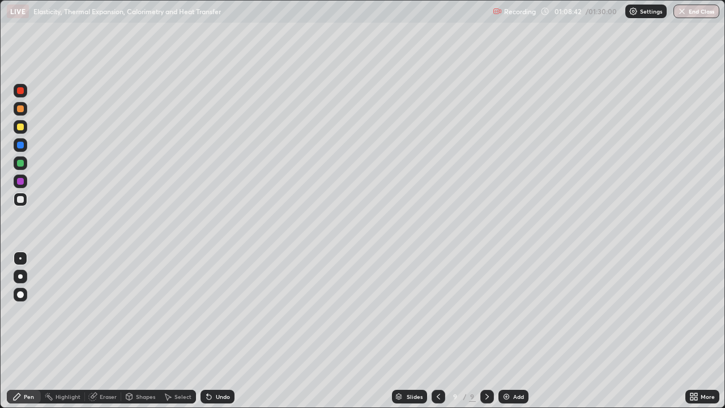
click at [208, 331] on icon at bounding box center [209, 396] width 9 height 9
click at [209, 331] on icon at bounding box center [209, 396] width 9 height 9
click at [207, 331] on icon at bounding box center [209, 396] width 9 height 9
click at [207, 331] on div "Undo" at bounding box center [218, 397] width 34 height 14
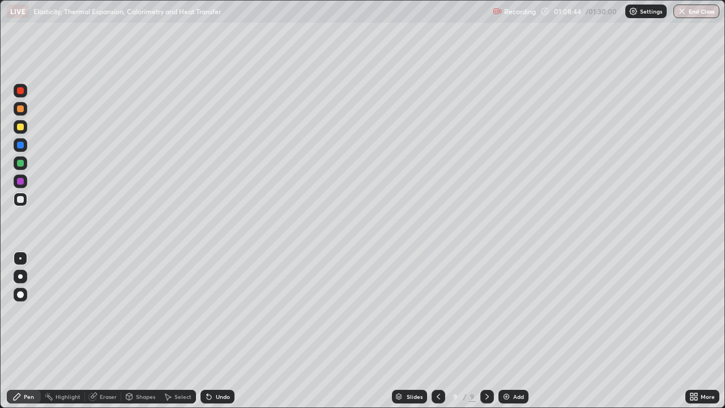
click at [94, 331] on icon at bounding box center [94, 396] width 6 height 6
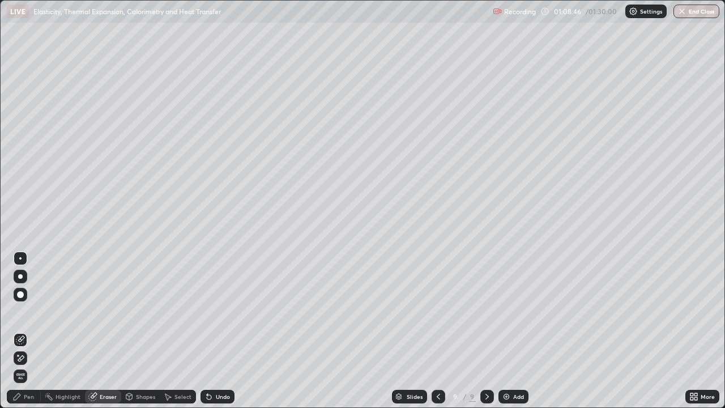
click at [28, 331] on div "Pen" at bounding box center [29, 397] width 10 height 6
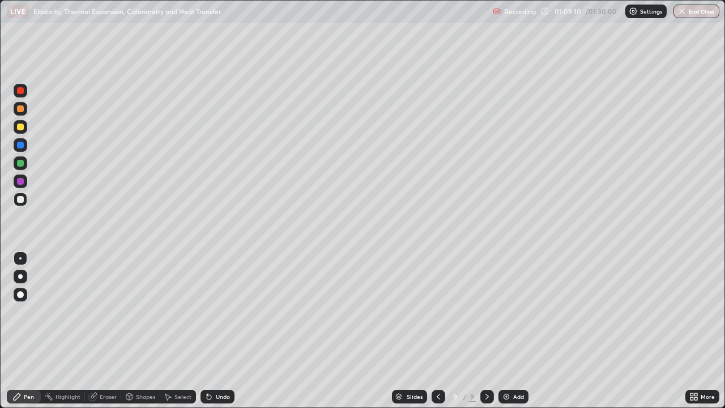
click at [100, 331] on div "Eraser" at bounding box center [108, 397] width 17 height 6
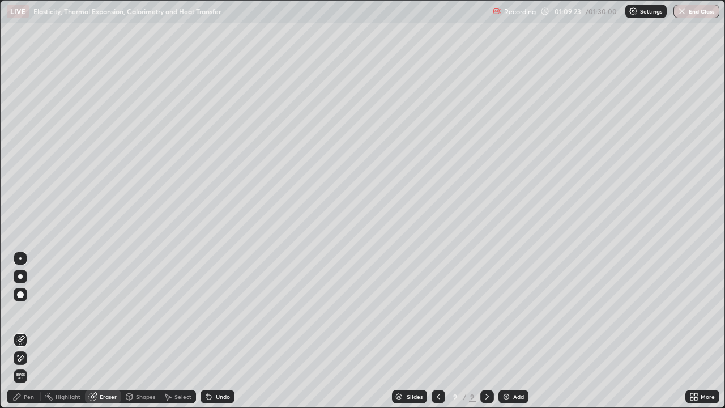
click at [31, 331] on div "Pen" at bounding box center [29, 397] width 10 height 6
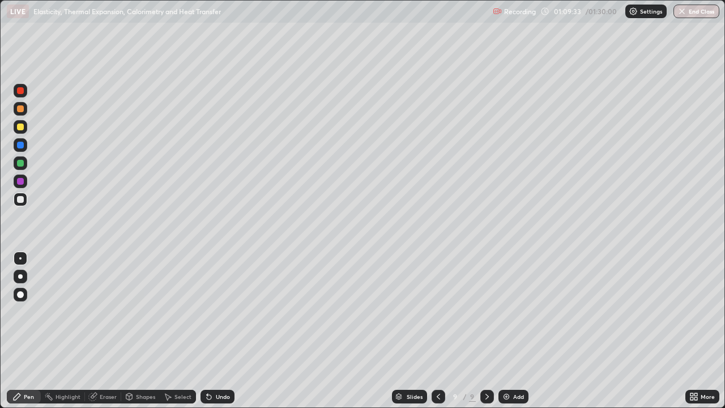
click at [25, 129] on div at bounding box center [21, 127] width 14 height 14
click at [22, 201] on div at bounding box center [20, 199] width 7 height 7
click at [22, 127] on div at bounding box center [20, 127] width 7 height 7
click at [19, 278] on div at bounding box center [20, 276] width 5 height 5
click at [216, 331] on div "Undo" at bounding box center [223, 397] width 14 height 6
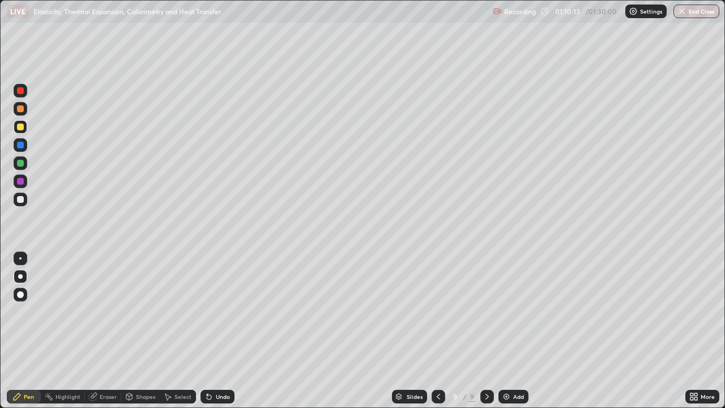
click at [22, 202] on div at bounding box center [20, 199] width 7 height 7
click at [21, 146] on div at bounding box center [20, 145] width 7 height 7
click at [507, 331] on img at bounding box center [506, 396] width 9 height 9
click at [21, 199] on div at bounding box center [20, 199] width 7 height 7
click at [20, 258] on div at bounding box center [20, 258] width 2 height 2
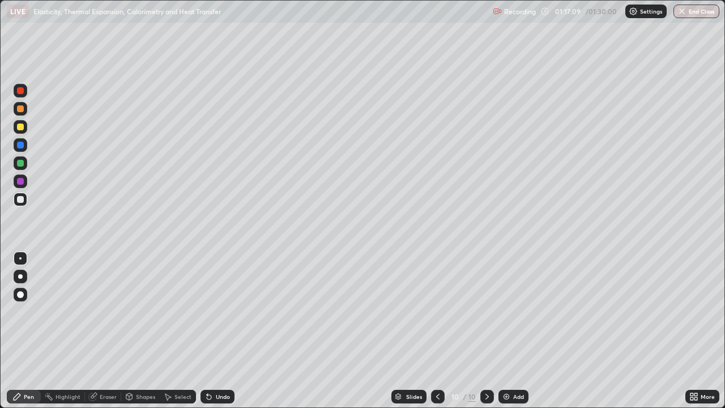
click at [137, 331] on div "Shapes" at bounding box center [145, 397] width 19 height 6
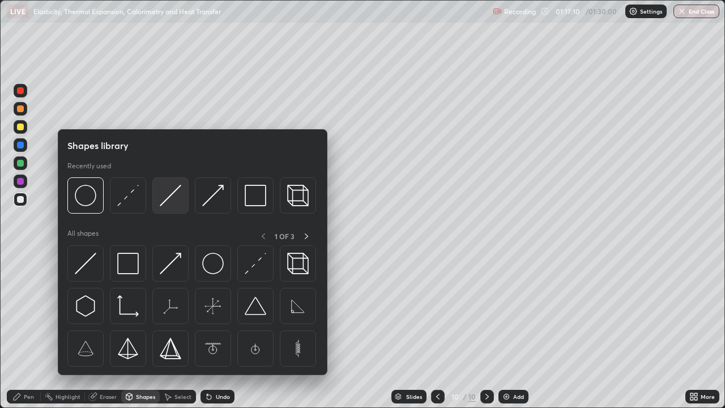
click at [161, 203] on img at bounding box center [171, 196] width 22 height 22
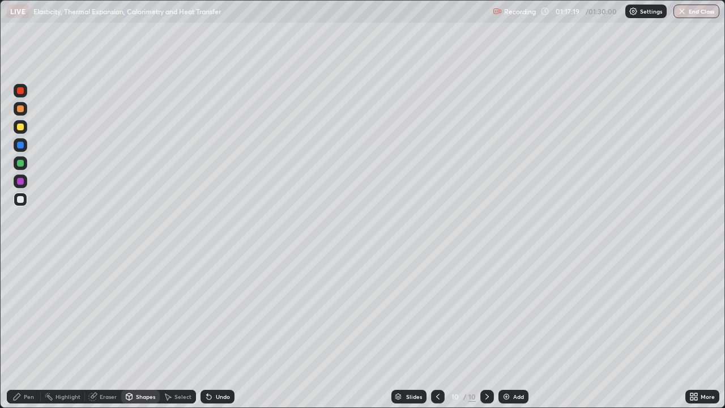
click at [26, 331] on div "Pen" at bounding box center [29, 397] width 10 height 6
click at [23, 149] on div at bounding box center [21, 145] width 14 height 14
click at [25, 200] on div at bounding box center [21, 200] width 14 height 14
click at [139, 331] on div "Shapes" at bounding box center [145, 397] width 19 height 6
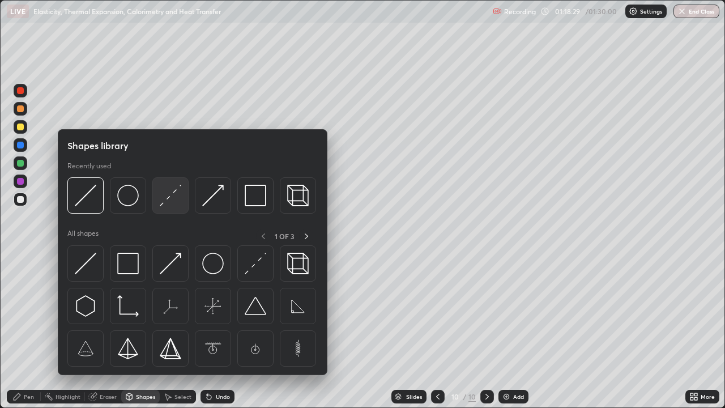
click at [162, 202] on img at bounding box center [171, 196] width 22 height 22
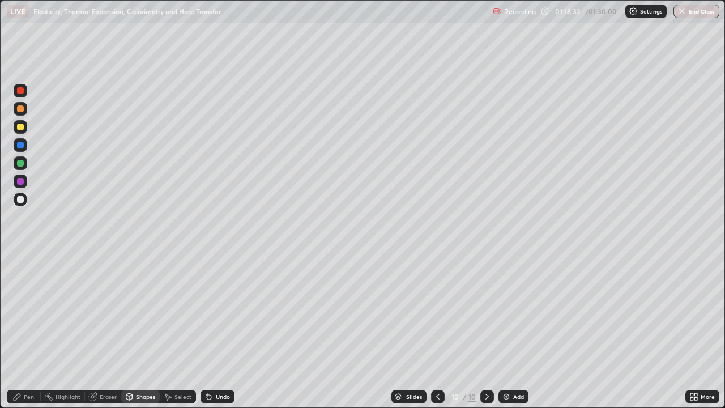
click at [28, 331] on div "Pen" at bounding box center [29, 397] width 10 height 6
click at [19, 146] on div at bounding box center [20, 145] width 7 height 7
click at [138, 331] on div "Shapes" at bounding box center [145, 397] width 19 height 6
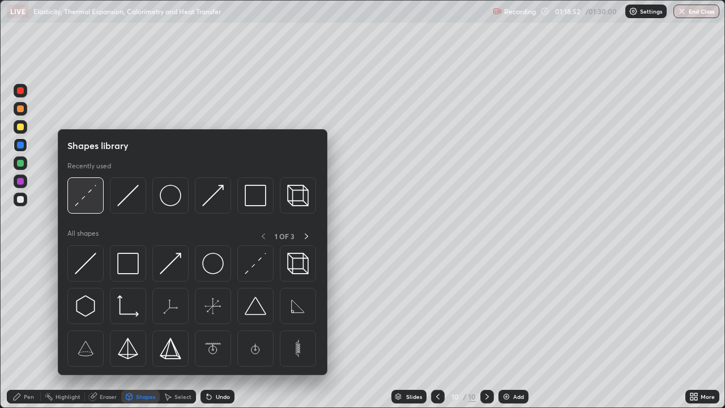
click at [93, 195] on img at bounding box center [86, 196] width 22 height 22
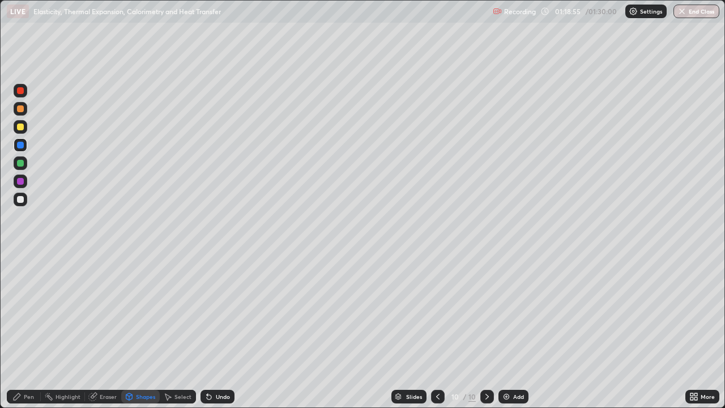
click at [29, 331] on div "Pen" at bounding box center [29, 397] width 10 height 6
click at [26, 206] on div at bounding box center [21, 199] width 14 height 18
click at [21, 127] on div at bounding box center [20, 127] width 7 height 7
click at [226, 331] on div "Undo" at bounding box center [223, 397] width 14 height 6
click at [703, 12] on button "End Class" at bounding box center [697, 12] width 46 height 14
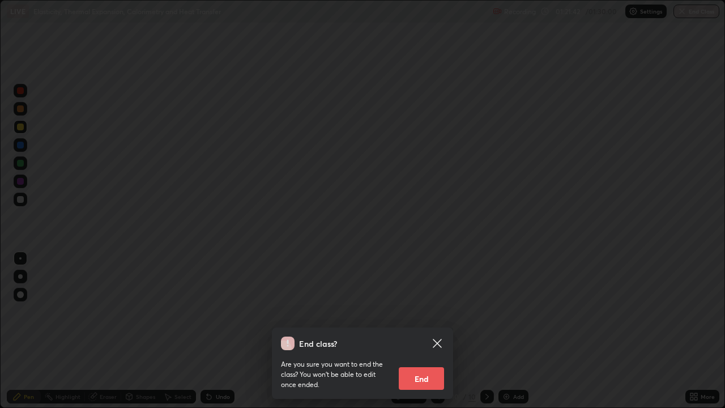
click at [431, 331] on button "End" at bounding box center [421, 378] width 45 height 23
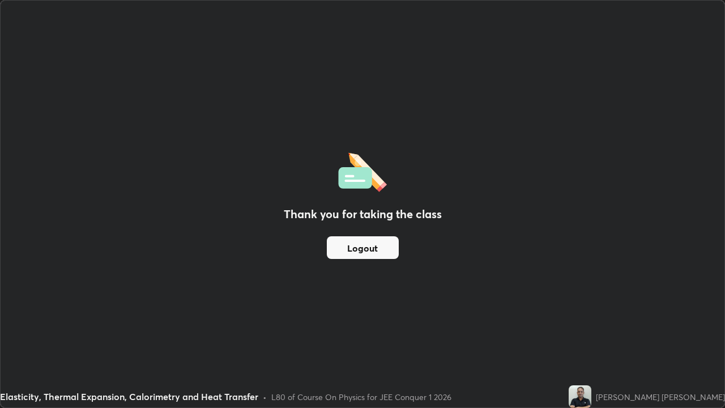
click at [378, 248] on button "Logout" at bounding box center [363, 247] width 72 height 23
